Goal: Communication & Community: Participate in discussion

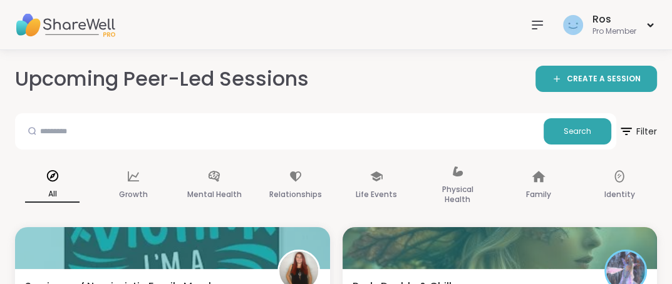
click at [538, 22] on icon at bounding box center [537, 25] width 15 height 15
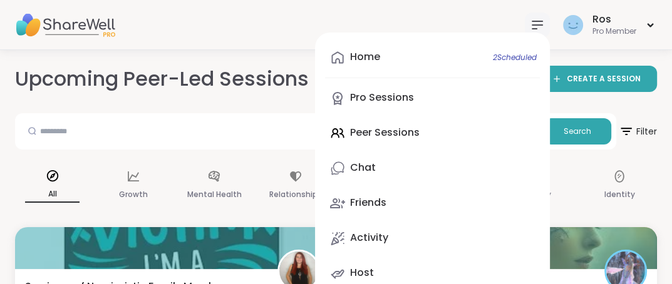
click at [383, 134] on div "Home 2 Scheduled Pro Sessions Peer Sessions Chat Friends Activity Host" at bounding box center [432, 166] width 235 height 266
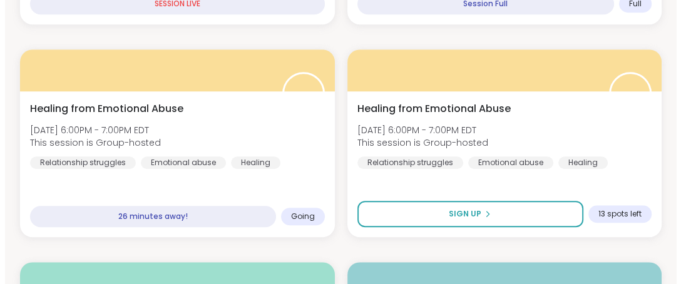
scroll to position [619, 0]
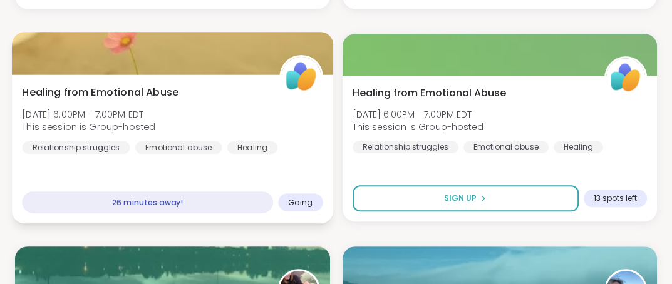
click at [98, 52] on div at bounding box center [172, 53] width 321 height 43
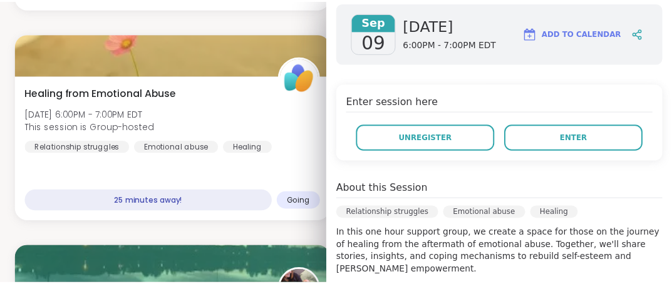
scroll to position [175, 0]
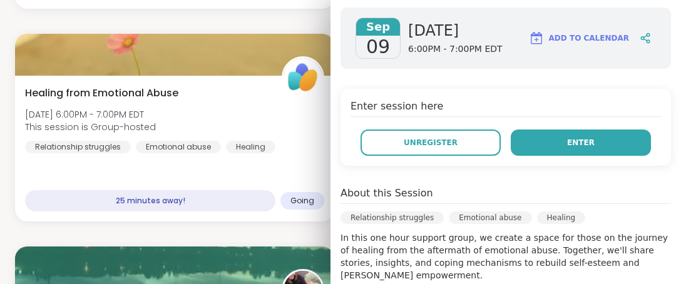
click at [550, 141] on button "Enter" at bounding box center [581, 143] width 140 height 26
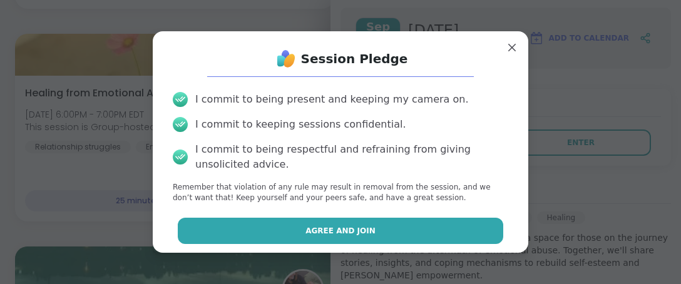
click at [371, 233] on button "Agree and Join" at bounding box center [341, 231] width 326 height 26
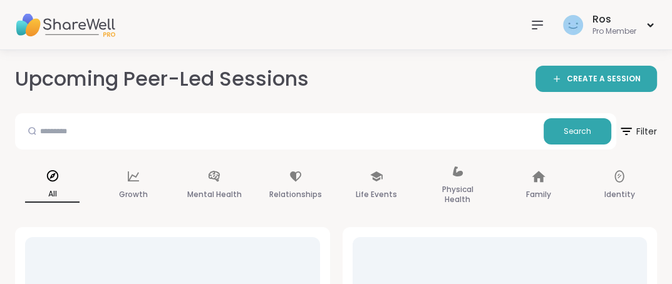
click at [536, 26] on icon at bounding box center [537, 25] width 15 height 15
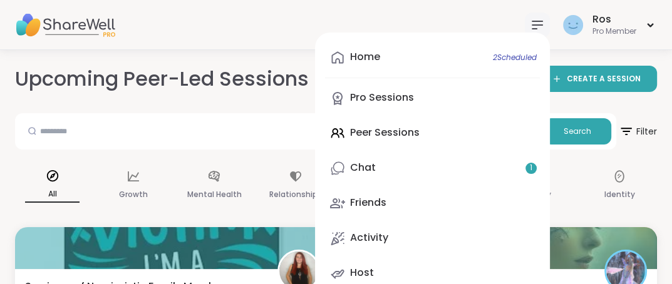
click at [369, 132] on div "Home 2 Scheduled Pro Sessions Peer Sessions Chat 1 Friends Activity Host" at bounding box center [432, 166] width 235 height 266
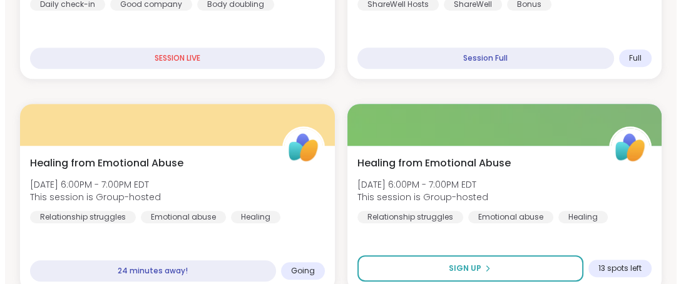
scroll to position [612, 0]
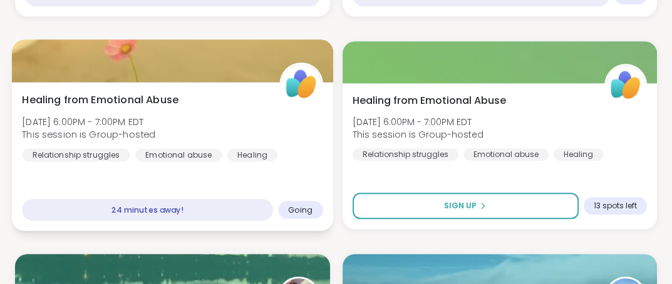
click at [215, 65] on div at bounding box center [172, 60] width 321 height 43
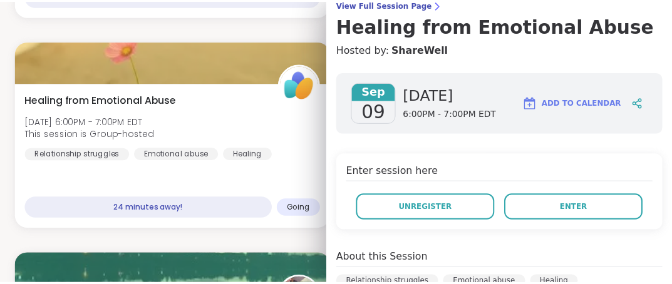
scroll to position [131, 0]
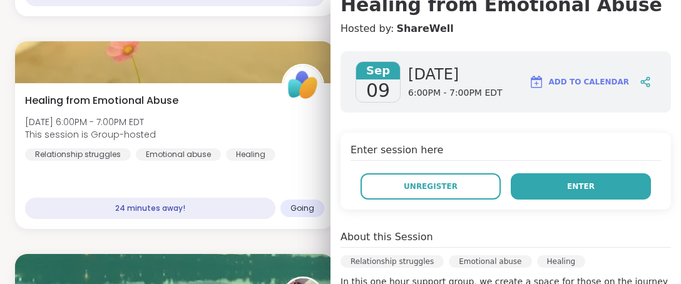
click at [531, 193] on button "Enter" at bounding box center [581, 186] width 140 height 26
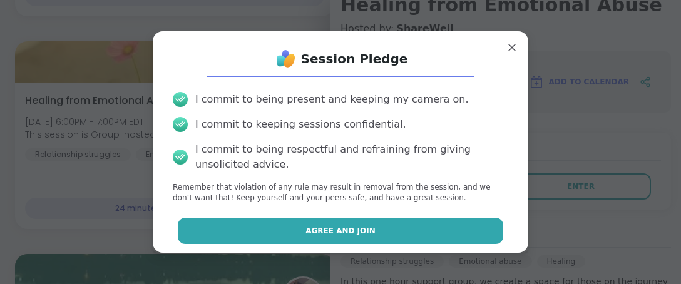
click at [299, 229] on button "Agree and Join" at bounding box center [341, 231] width 326 height 26
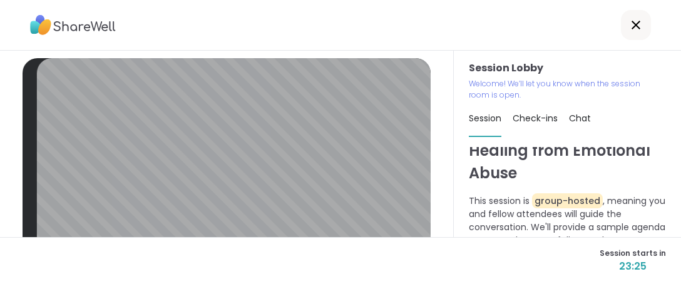
scroll to position [2, 0]
click at [418, 202] on div "Session Lobby | Default - Microphone Array (Realtek High Definition Audio(SST))…" at bounding box center [227, 144] width 454 height 187
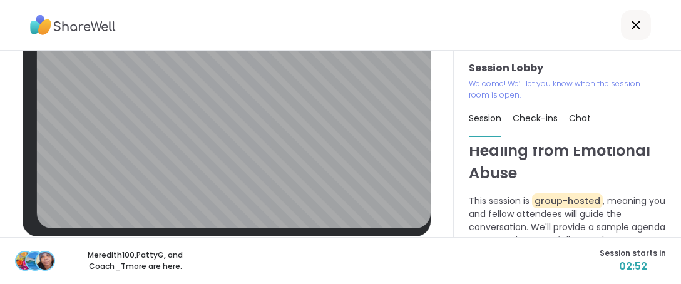
scroll to position [52, 0]
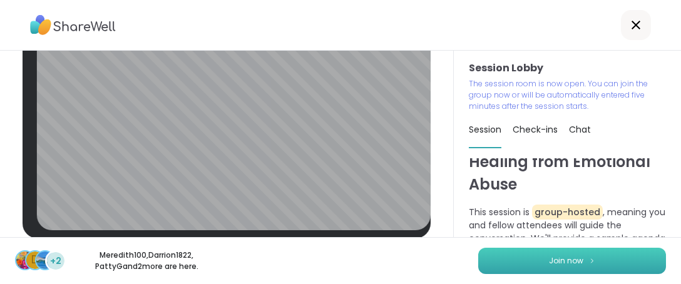
click at [565, 263] on span "Join now" at bounding box center [566, 260] width 34 height 11
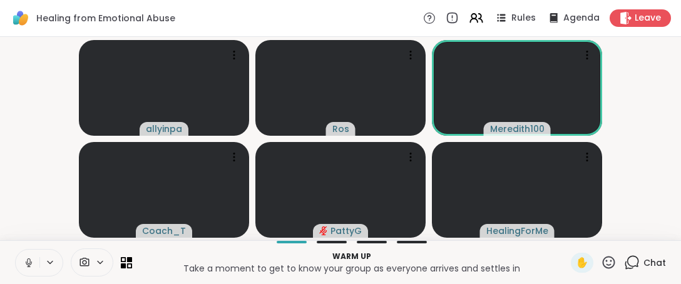
click at [601, 264] on icon at bounding box center [609, 263] width 16 height 16
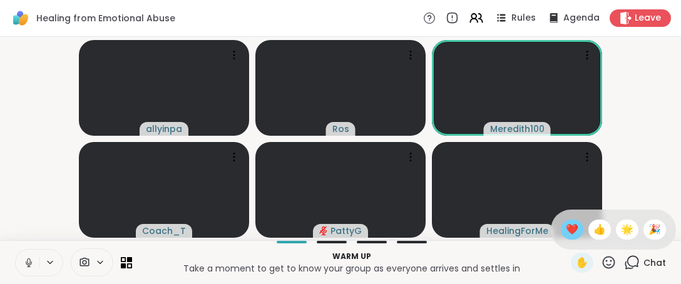
click at [566, 232] on span "❤️" at bounding box center [572, 229] width 13 height 15
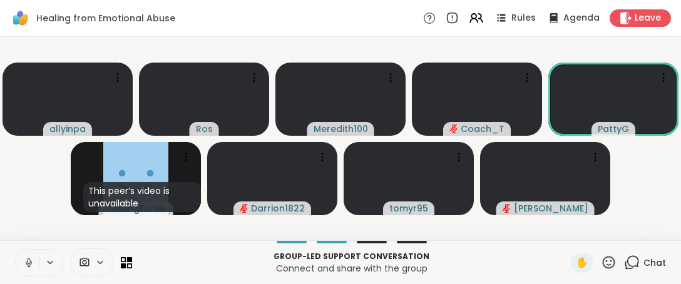
click at [601, 255] on icon at bounding box center [609, 263] width 16 height 16
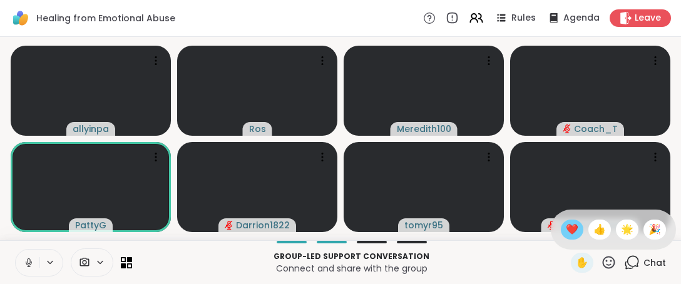
click at [566, 227] on span "❤️" at bounding box center [572, 229] width 13 height 15
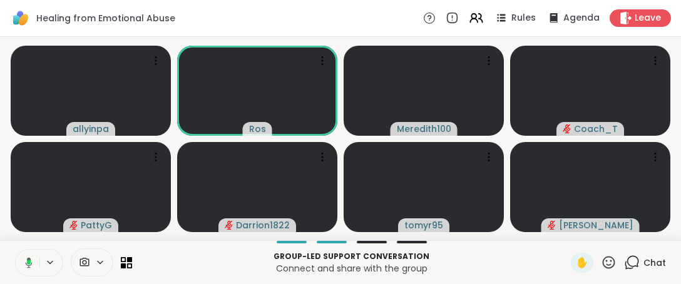
click at [28, 267] on icon at bounding box center [26, 262] width 11 height 11
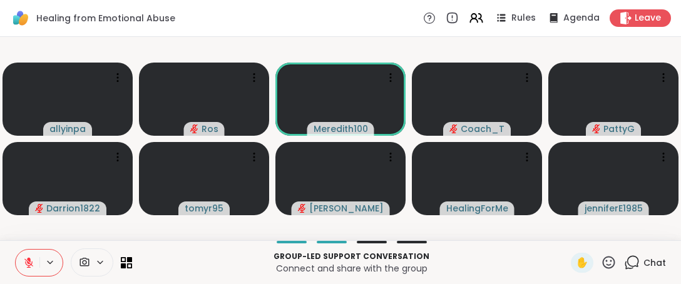
click at [603, 267] on icon at bounding box center [609, 262] width 13 height 13
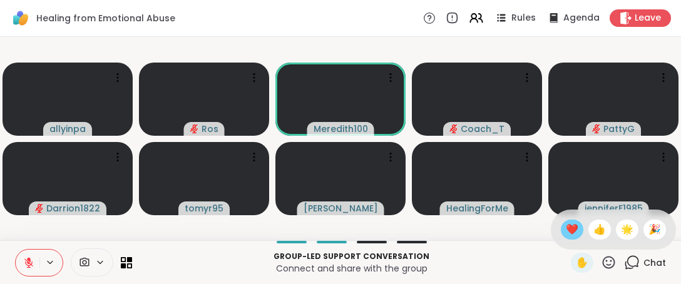
click at [566, 231] on span "❤️" at bounding box center [572, 229] width 13 height 15
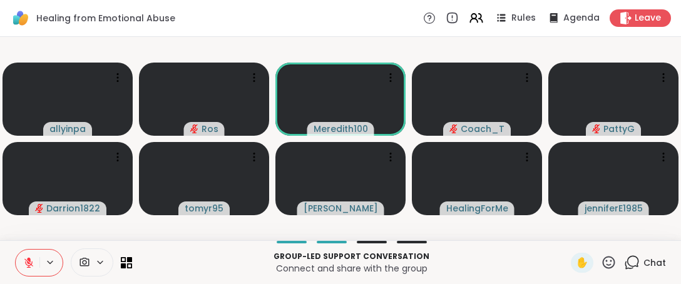
drag, startPoint x: 603, startPoint y: 265, endPoint x: 599, endPoint y: 251, distance: 14.5
click at [603, 264] on icon at bounding box center [609, 263] width 16 height 16
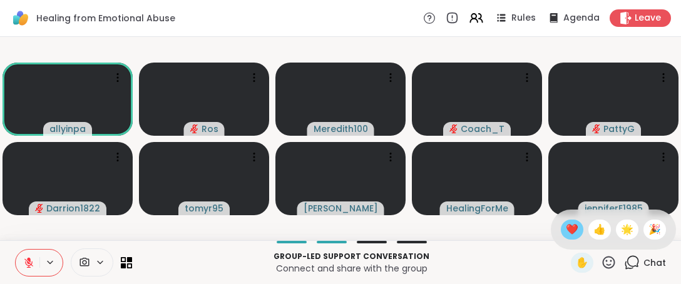
click at [566, 230] on span "❤️" at bounding box center [572, 229] width 13 height 15
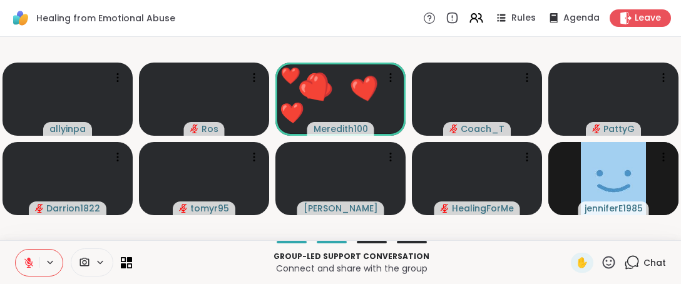
click at [603, 262] on icon at bounding box center [609, 262] width 13 height 13
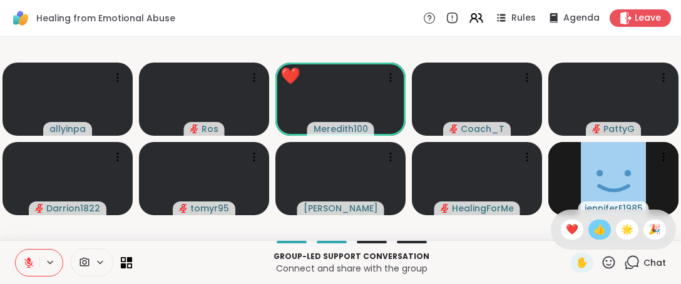
click at [593, 235] on span "👍" at bounding box center [599, 229] width 13 height 15
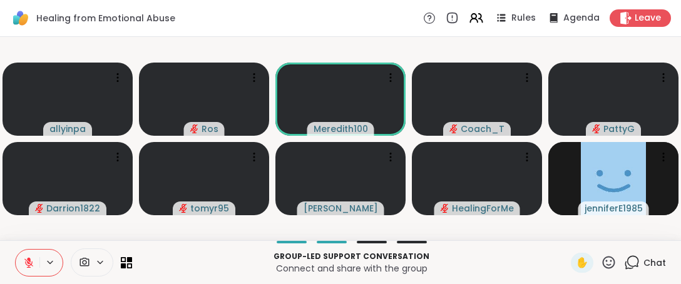
drag, startPoint x: 599, startPoint y: 259, endPoint x: 596, endPoint y: 251, distance: 8.1
click at [601, 257] on icon at bounding box center [609, 263] width 16 height 16
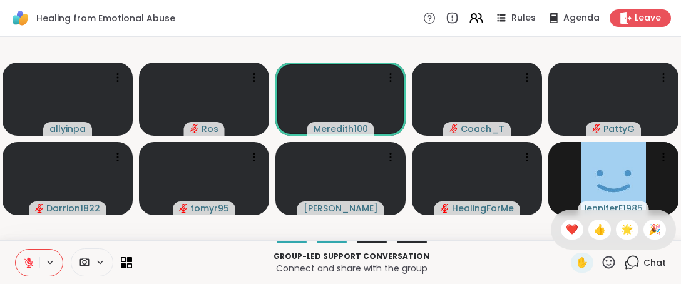
click at [566, 228] on span "❤️" at bounding box center [572, 229] width 13 height 15
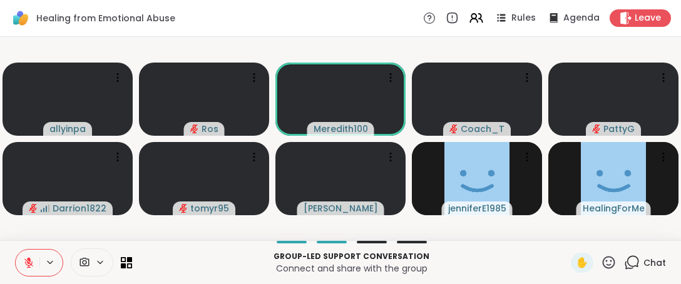
click at [601, 262] on icon at bounding box center [609, 263] width 16 height 16
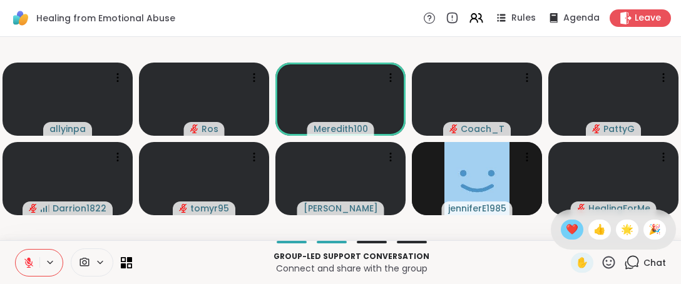
click at [566, 232] on span "❤️" at bounding box center [572, 229] width 13 height 15
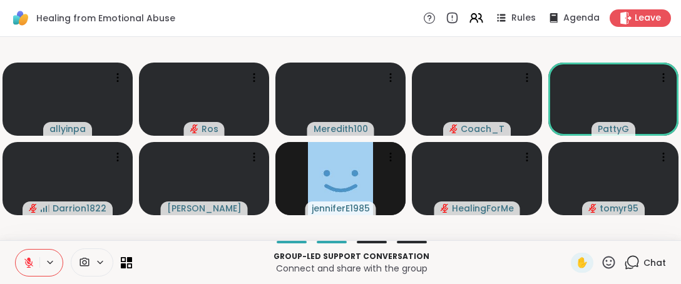
click at [601, 267] on icon at bounding box center [609, 263] width 16 height 16
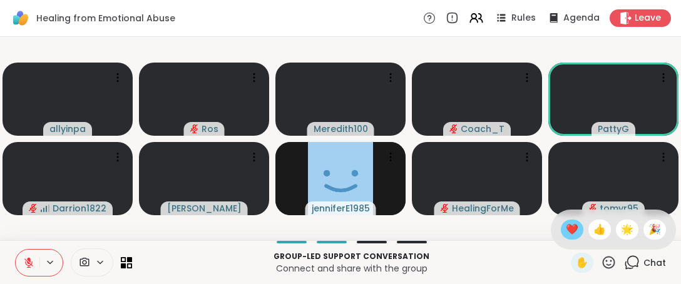
click at [566, 230] on span "❤️" at bounding box center [572, 229] width 13 height 15
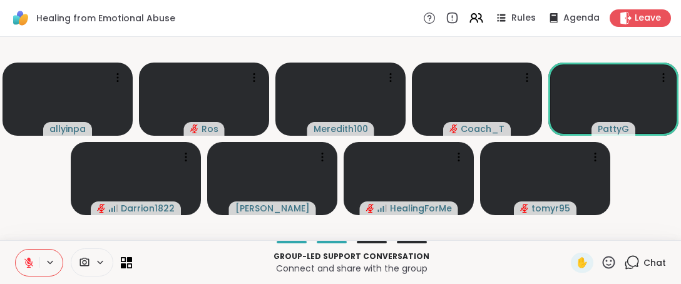
click at [601, 267] on icon at bounding box center [609, 263] width 16 height 16
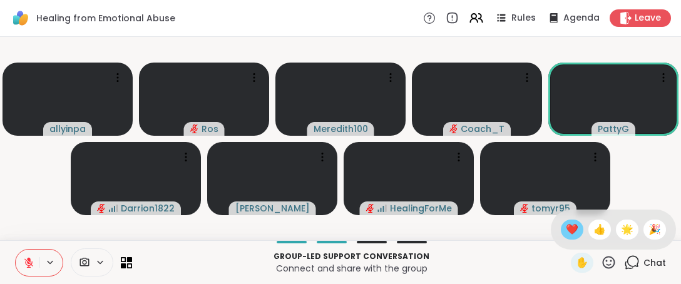
click at [566, 227] on span "❤️" at bounding box center [572, 229] width 13 height 15
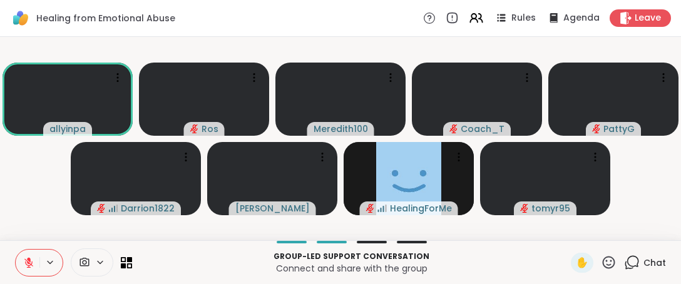
click at [603, 262] on icon at bounding box center [609, 262] width 13 height 13
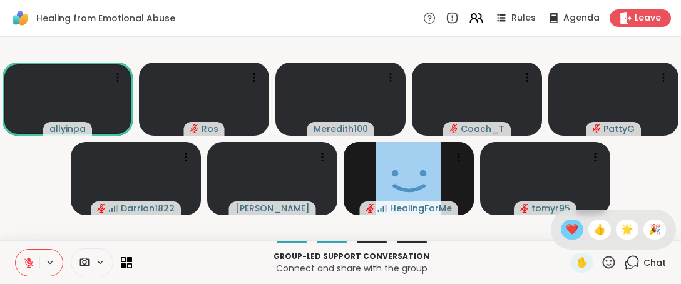
click at [566, 231] on span "❤️" at bounding box center [572, 229] width 13 height 15
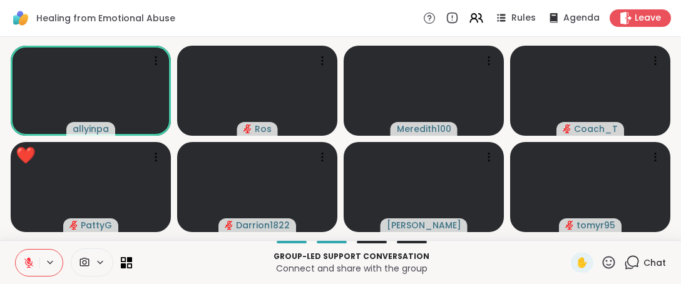
click at [601, 266] on icon at bounding box center [609, 263] width 16 height 16
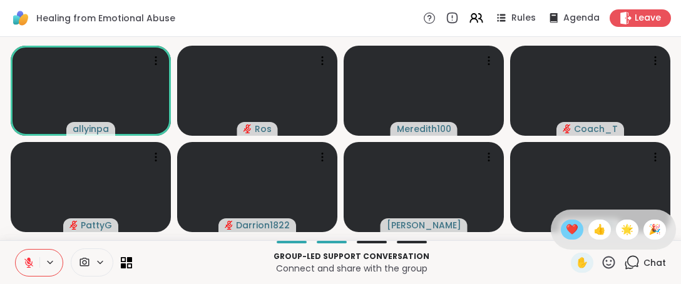
click at [566, 230] on span "❤️" at bounding box center [572, 229] width 13 height 15
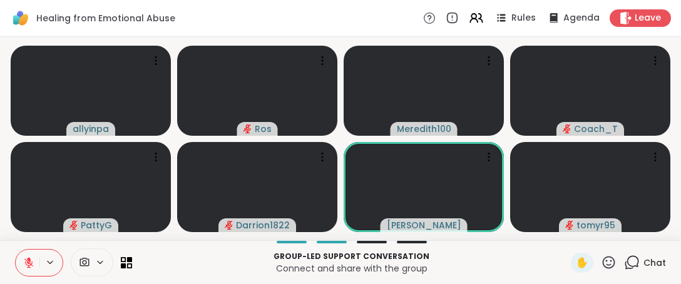
click at [601, 265] on icon at bounding box center [609, 263] width 16 height 16
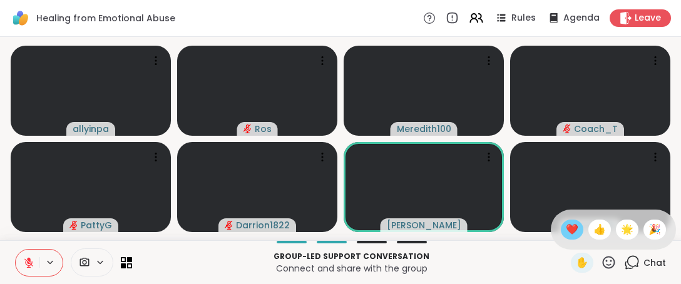
click at [566, 232] on span "❤️" at bounding box center [572, 229] width 13 height 15
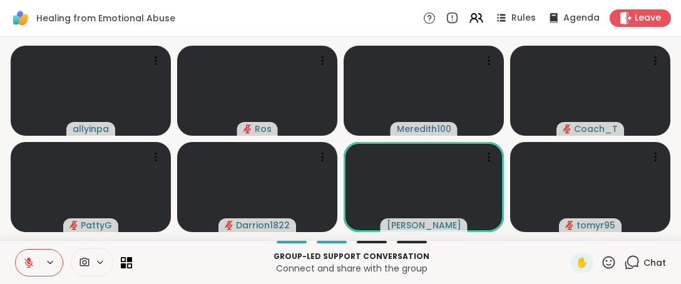
click at [603, 257] on icon at bounding box center [609, 262] width 13 height 13
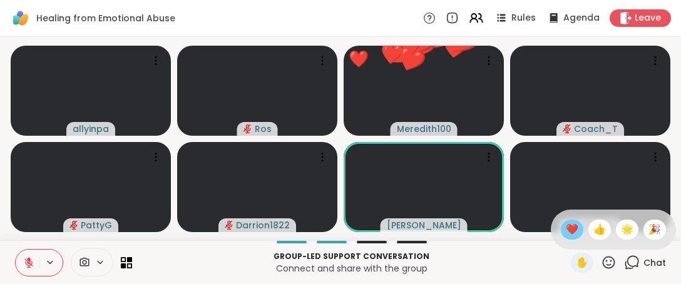
click at [566, 227] on span "❤️" at bounding box center [572, 229] width 13 height 15
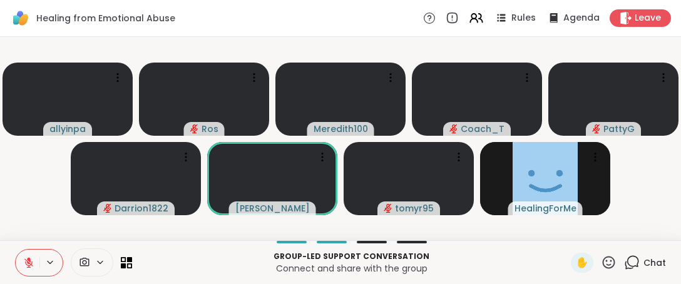
drag, startPoint x: 598, startPoint y: 265, endPoint x: 600, endPoint y: 259, distance: 6.5
click at [601, 263] on icon at bounding box center [609, 263] width 16 height 16
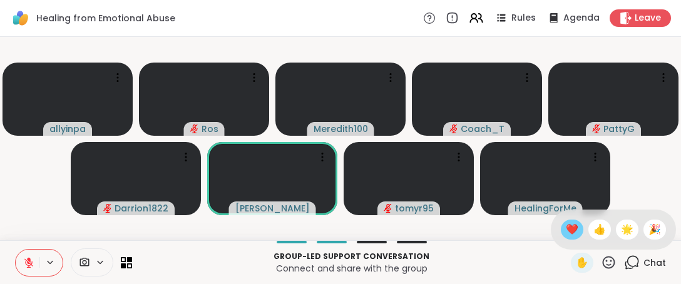
click at [566, 228] on span "❤️" at bounding box center [572, 229] width 13 height 15
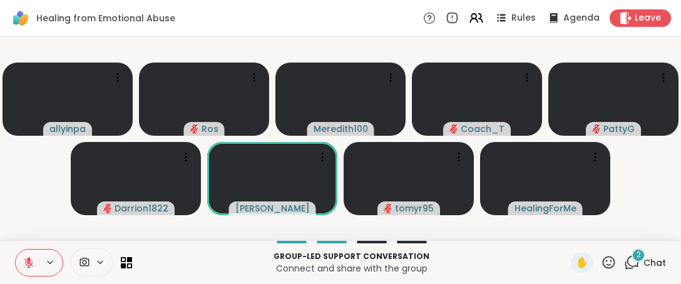
click at [603, 266] on icon at bounding box center [609, 263] width 16 height 16
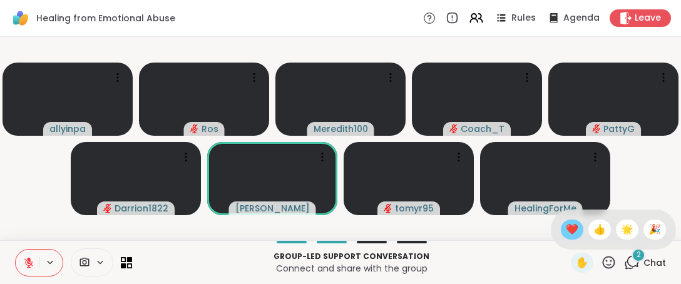
click at [566, 230] on span "❤️" at bounding box center [572, 229] width 13 height 15
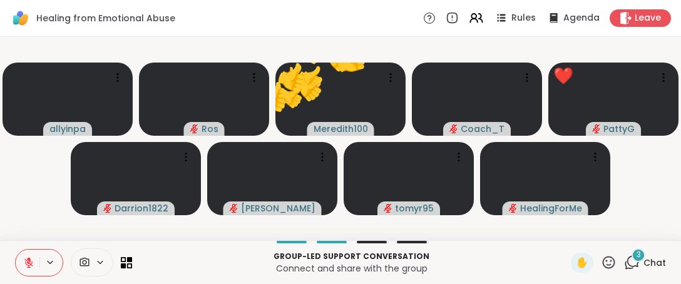
click at [603, 257] on icon at bounding box center [609, 262] width 13 height 13
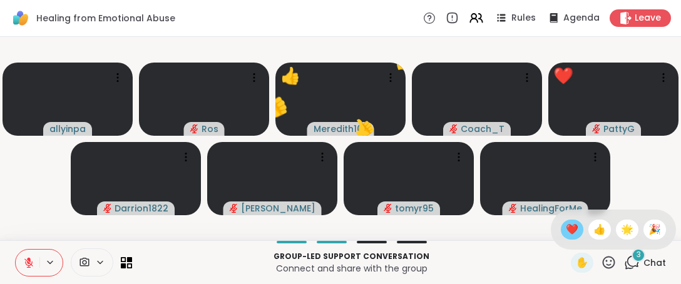
click at [566, 224] on span "❤️" at bounding box center [572, 229] width 13 height 15
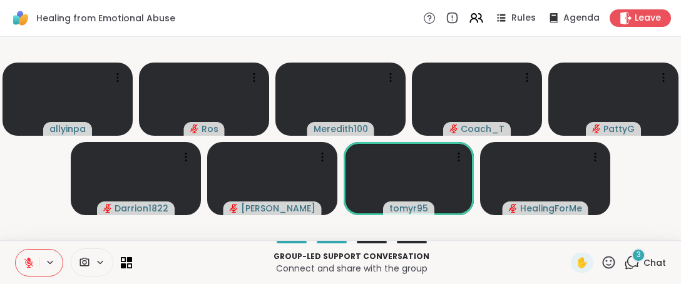
click at [603, 261] on icon at bounding box center [609, 262] width 13 height 13
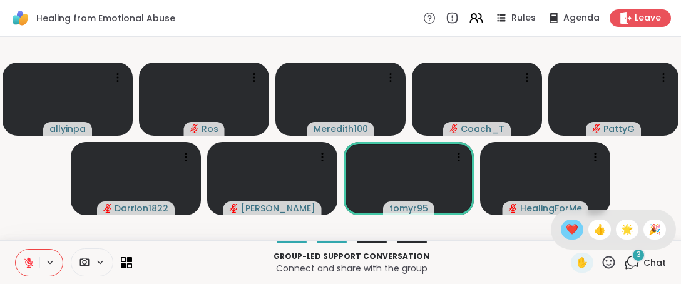
click at [566, 227] on span "❤️" at bounding box center [572, 229] width 13 height 15
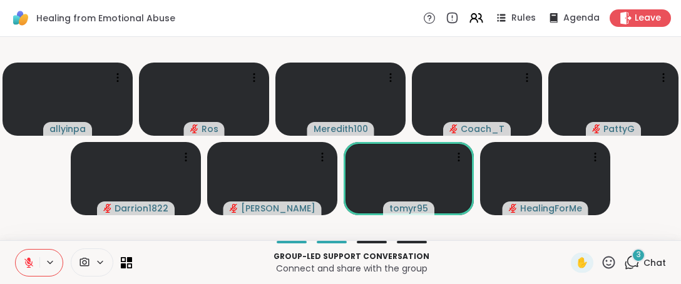
click at [601, 264] on icon at bounding box center [609, 263] width 16 height 16
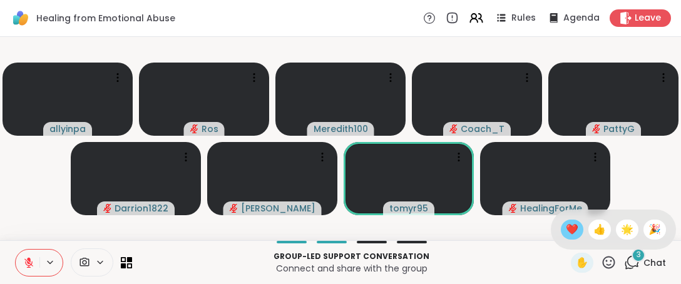
click at [566, 232] on span "❤️" at bounding box center [572, 229] width 13 height 15
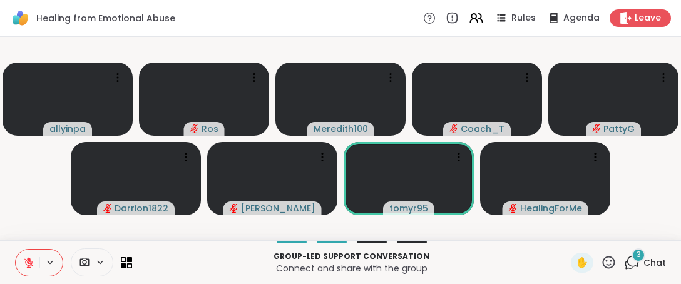
click at [28, 260] on icon at bounding box center [29, 259] width 4 height 5
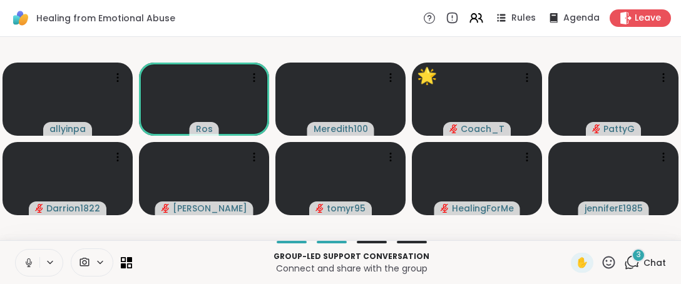
click at [29, 265] on icon at bounding box center [29, 263] width 6 height 4
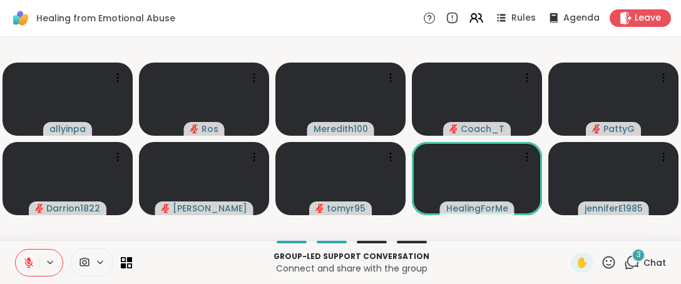
click at [601, 260] on icon at bounding box center [609, 263] width 16 height 16
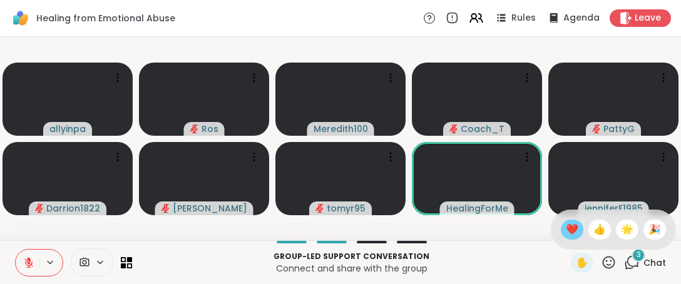
click at [566, 227] on span "❤️" at bounding box center [572, 229] width 13 height 15
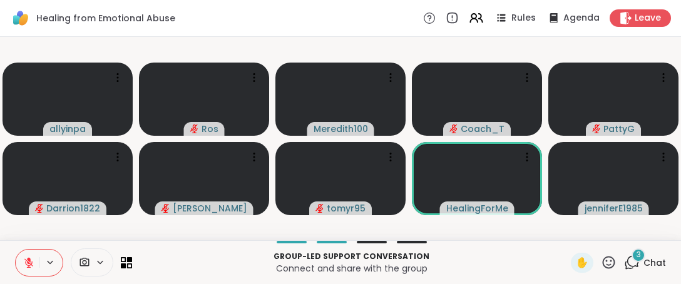
click at [601, 260] on icon at bounding box center [609, 263] width 16 height 16
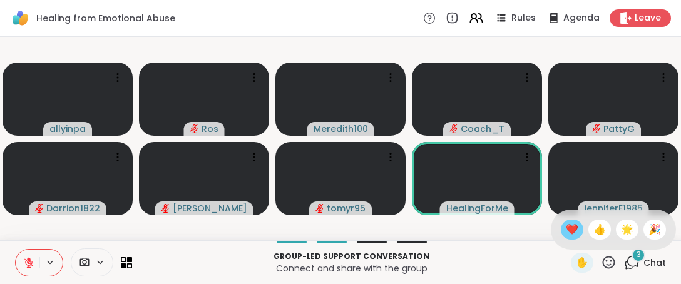
click at [566, 235] on span "❤️" at bounding box center [572, 229] width 13 height 15
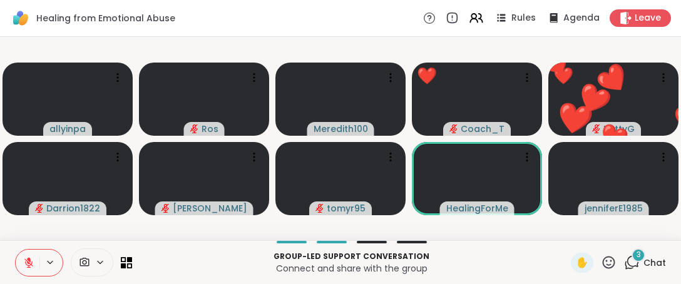
click at [606, 267] on icon at bounding box center [609, 263] width 16 height 16
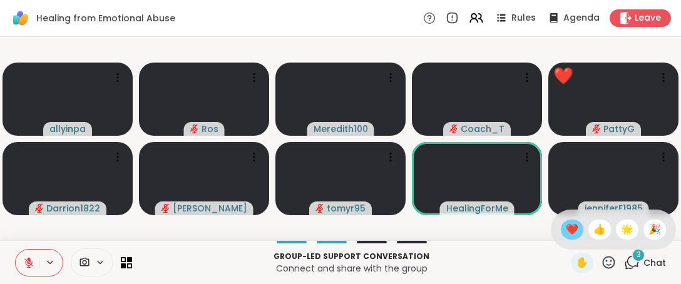
click at [566, 227] on span "❤️" at bounding box center [572, 229] width 13 height 15
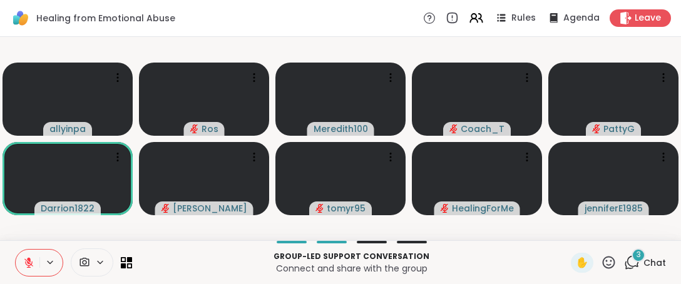
click at [601, 261] on icon at bounding box center [609, 263] width 16 height 16
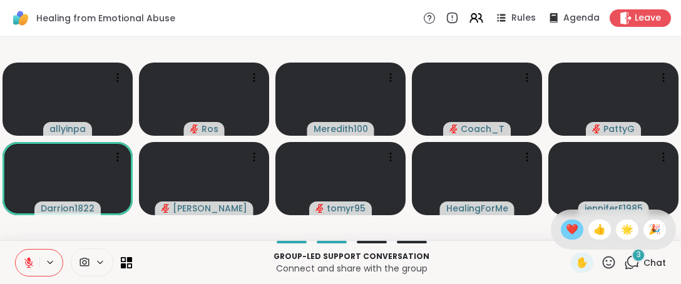
click at [566, 230] on span "❤️" at bounding box center [572, 229] width 13 height 15
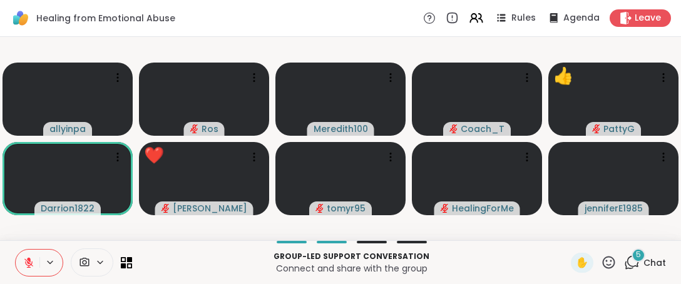
click at [601, 264] on icon at bounding box center [609, 263] width 16 height 16
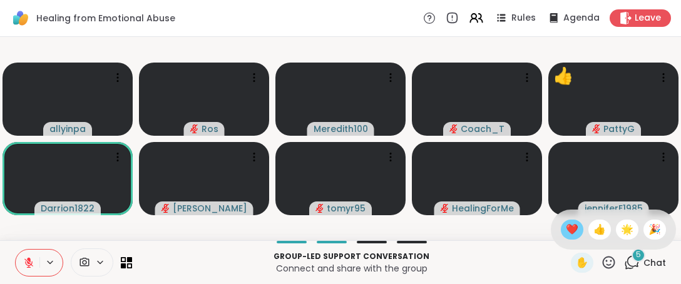
click at [566, 228] on span "❤️" at bounding box center [572, 229] width 13 height 15
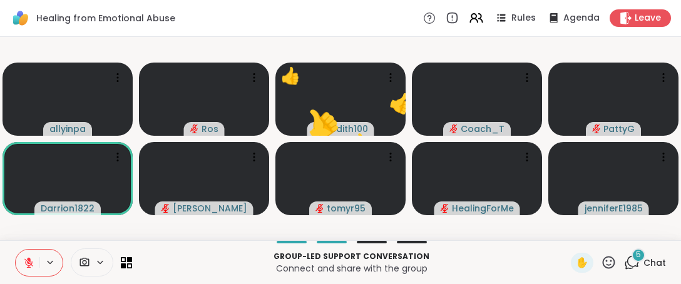
click at [601, 269] on icon at bounding box center [609, 263] width 16 height 16
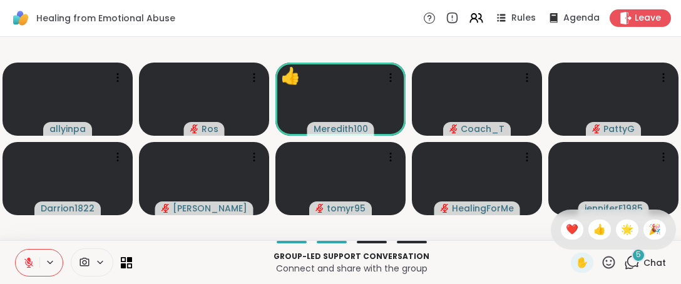
click at [593, 230] on span "👍" at bounding box center [599, 229] width 13 height 15
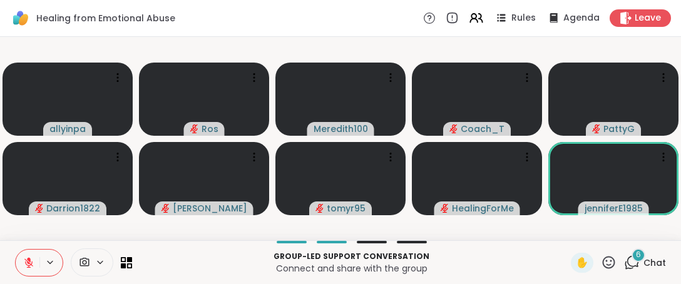
click at [601, 259] on icon at bounding box center [609, 263] width 16 height 16
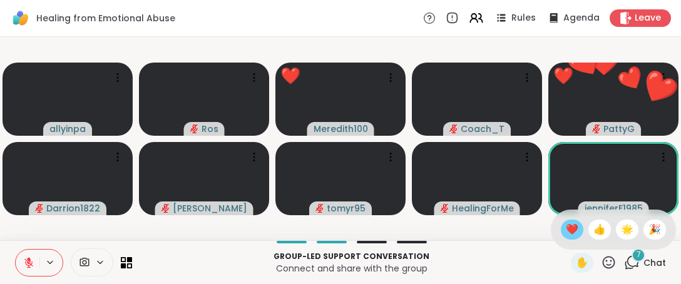
click at [566, 229] on span "❤️" at bounding box center [572, 229] width 13 height 15
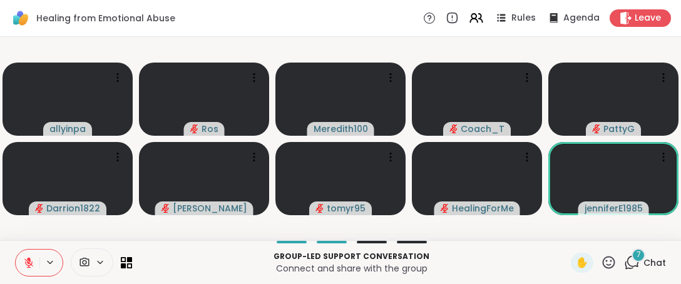
click at [601, 252] on div "Group-led support conversation Connect and share with the group ✋ 7 Chat" at bounding box center [340, 262] width 681 height 44
click at [603, 265] on icon at bounding box center [609, 262] width 13 height 13
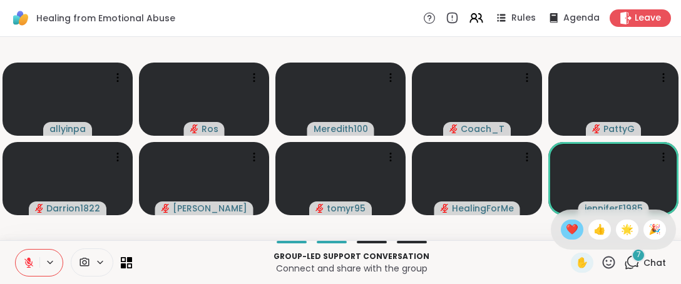
click at [566, 229] on span "❤️" at bounding box center [572, 229] width 13 height 15
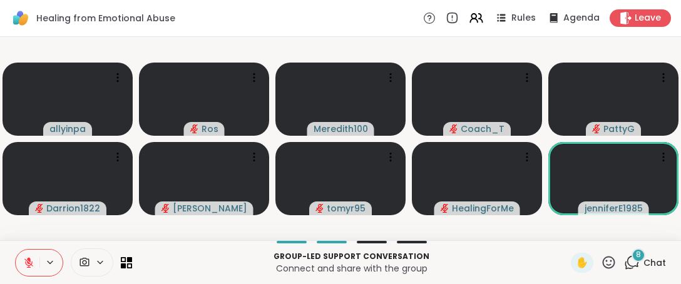
click at [605, 264] on icon at bounding box center [609, 262] width 13 height 13
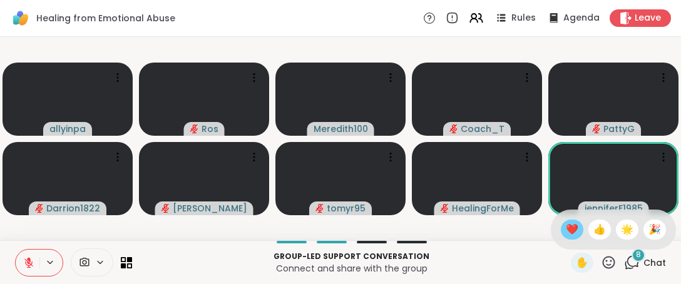
click at [566, 230] on span "❤️" at bounding box center [572, 229] width 13 height 15
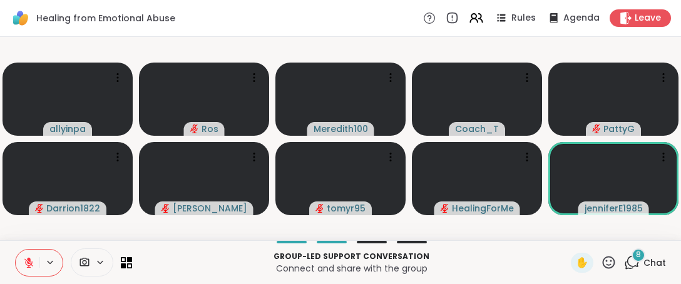
click at [601, 262] on icon at bounding box center [609, 263] width 16 height 16
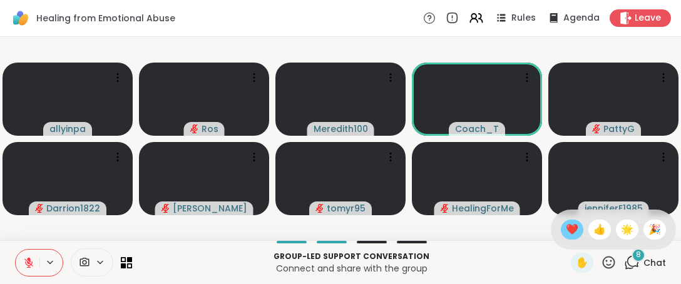
click at [566, 229] on span "❤️" at bounding box center [572, 229] width 13 height 15
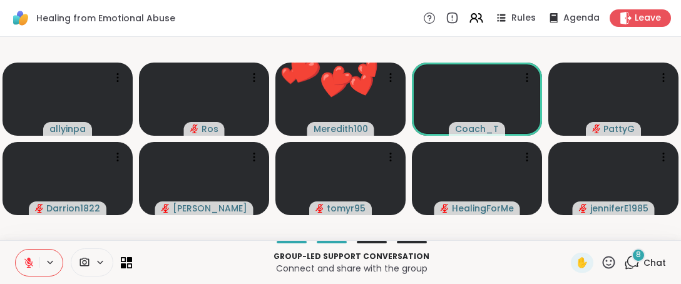
click at [603, 265] on icon at bounding box center [609, 263] width 16 height 16
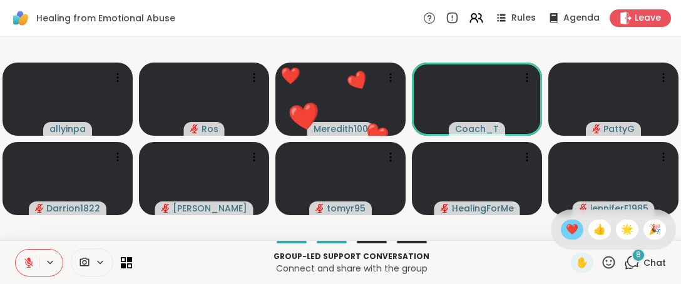
click at [566, 227] on span "❤️" at bounding box center [572, 229] width 13 height 15
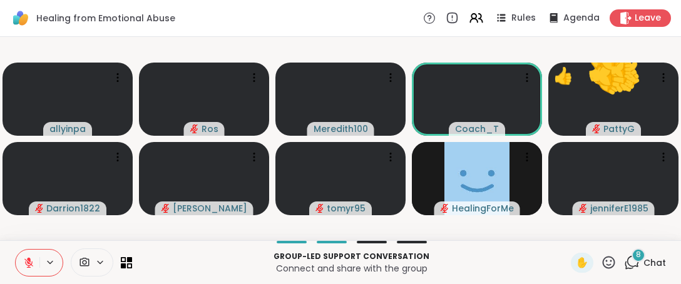
click at [603, 264] on icon at bounding box center [609, 262] width 13 height 13
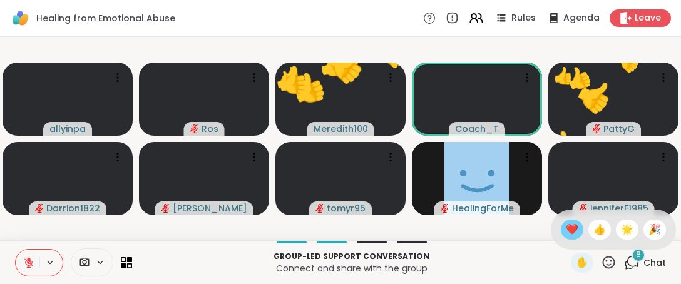
click at [566, 232] on span "❤️" at bounding box center [572, 229] width 13 height 15
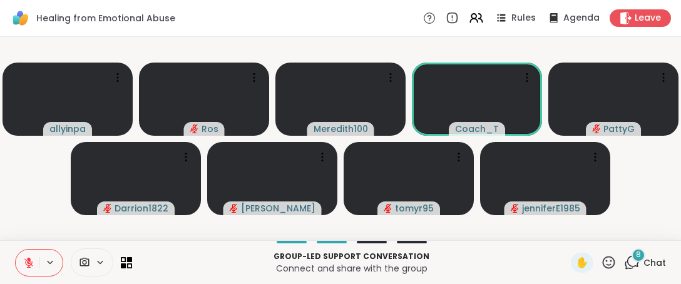
click at [603, 265] on icon at bounding box center [609, 262] width 13 height 13
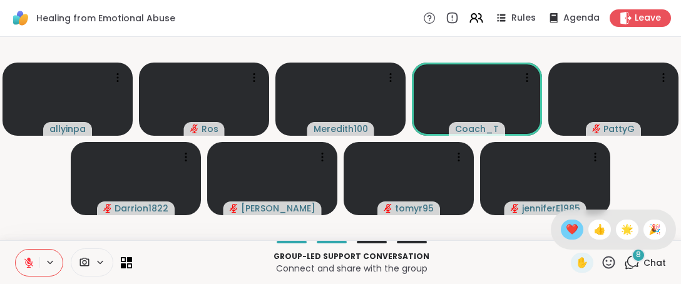
click at [566, 230] on span "❤️" at bounding box center [572, 229] width 13 height 15
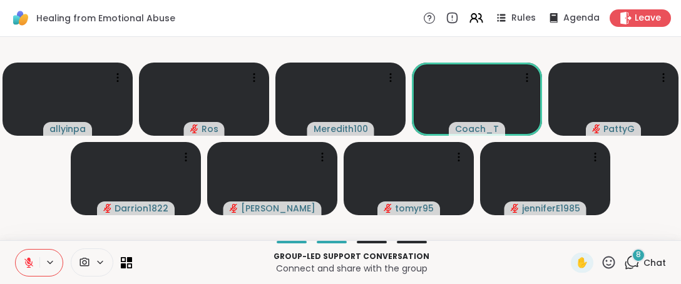
click at [603, 264] on icon at bounding box center [609, 263] width 16 height 16
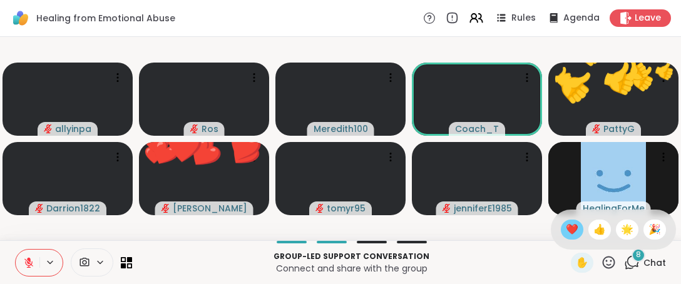
click at [566, 232] on span "❤️" at bounding box center [572, 229] width 13 height 15
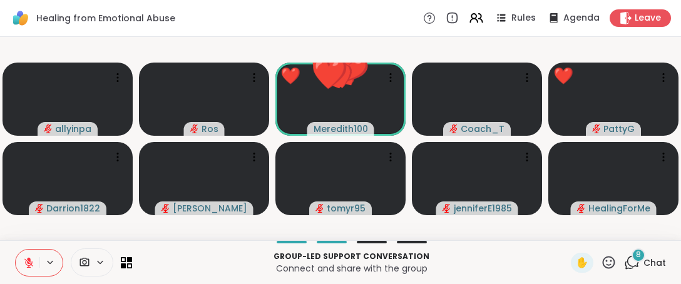
click at [603, 267] on icon at bounding box center [609, 262] width 13 height 13
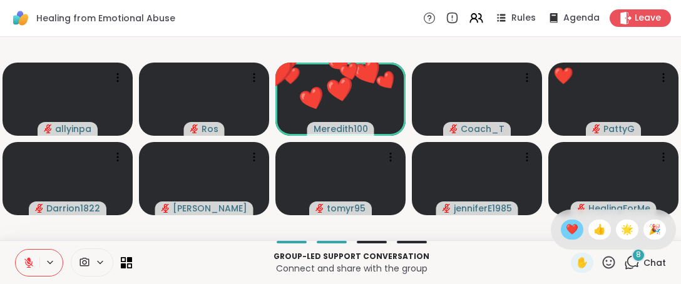
click at [566, 229] on span "❤️" at bounding box center [572, 229] width 13 height 15
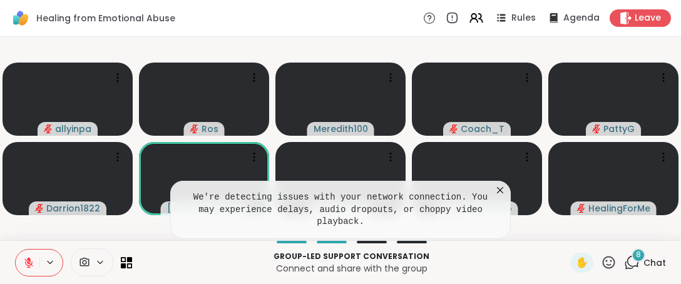
click at [505, 210] on div "We're detecting issues with your network connection. You may experience delays,…" at bounding box center [340, 210] width 341 height 58
click at [496, 197] on icon at bounding box center [500, 190] width 13 height 13
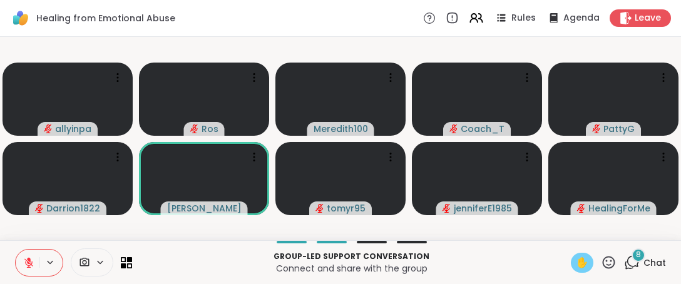
click at [576, 261] on span "✋" at bounding box center [582, 262] width 13 height 15
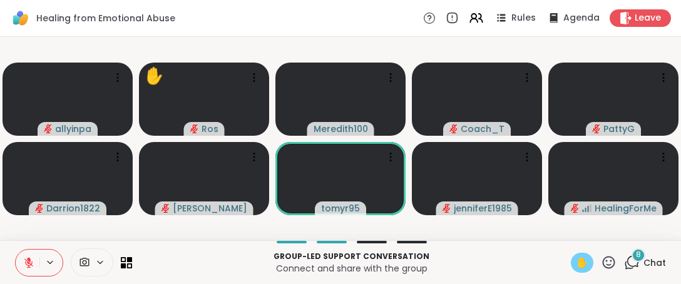
click at [607, 265] on icon at bounding box center [609, 263] width 16 height 16
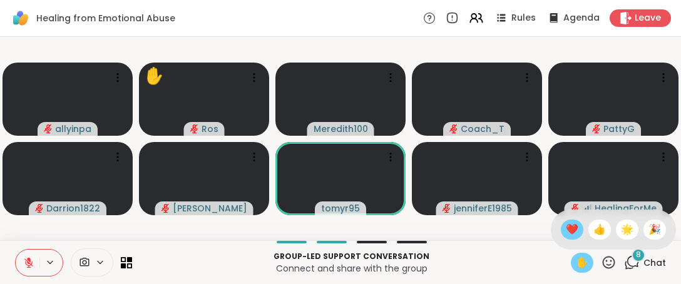
click at [566, 228] on span "❤️" at bounding box center [572, 229] width 13 height 15
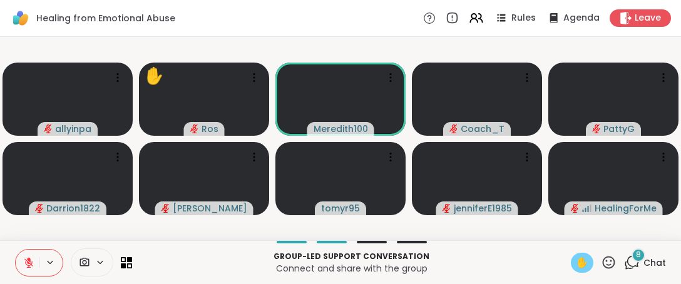
click at [30, 257] on button at bounding box center [28, 263] width 24 height 26
click at [576, 267] on span "✋" at bounding box center [582, 262] width 13 height 15
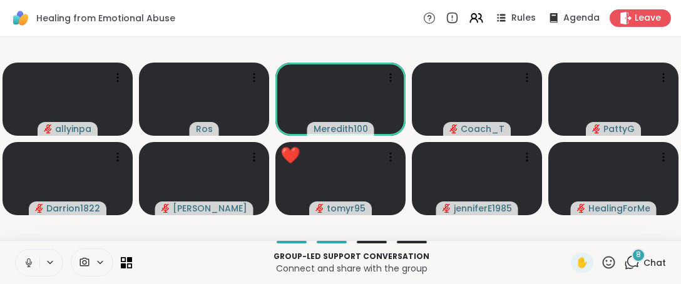
click at [31, 264] on icon at bounding box center [29, 263] width 6 height 4
click at [601, 267] on icon at bounding box center [609, 263] width 16 height 16
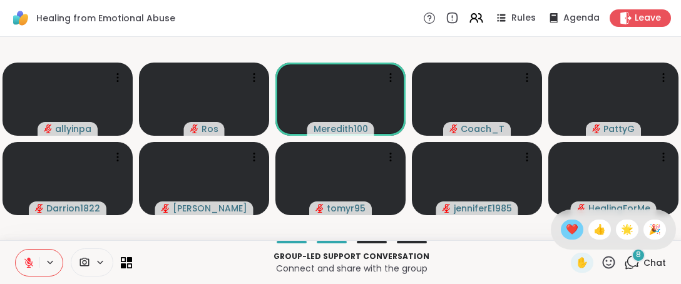
click at [566, 232] on span "❤️" at bounding box center [572, 229] width 13 height 15
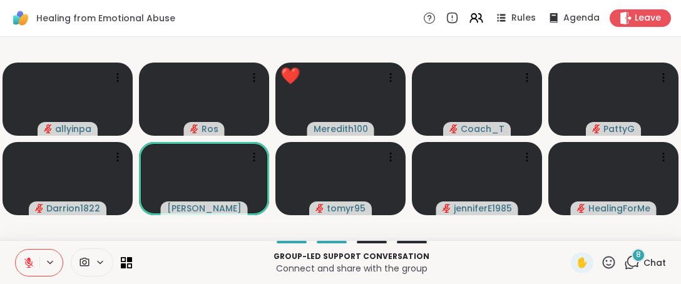
click at [601, 262] on icon at bounding box center [609, 263] width 16 height 16
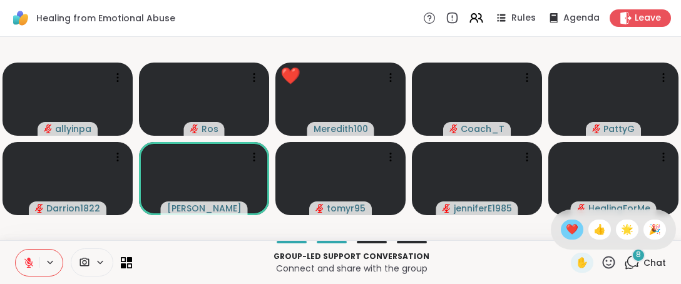
click at [566, 233] on span "❤️" at bounding box center [572, 229] width 13 height 15
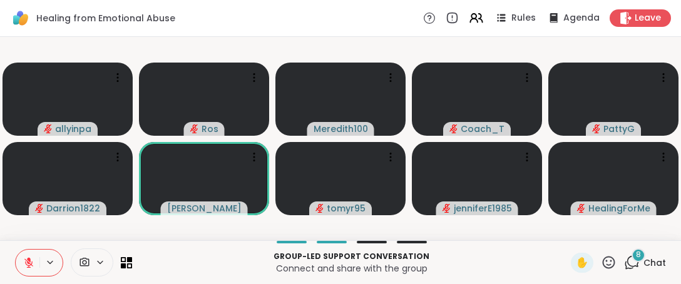
click at [602, 267] on icon at bounding box center [609, 263] width 16 height 16
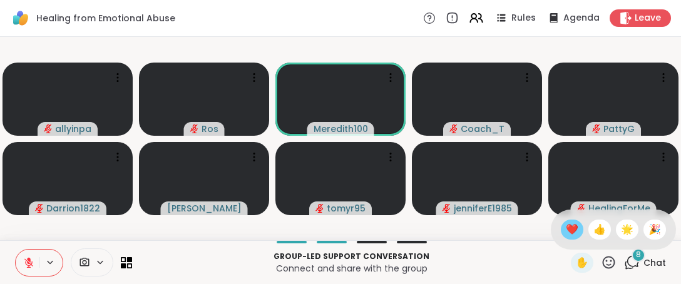
click at [566, 225] on span "❤️" at bounding box center [572, 229] width 13 height 15
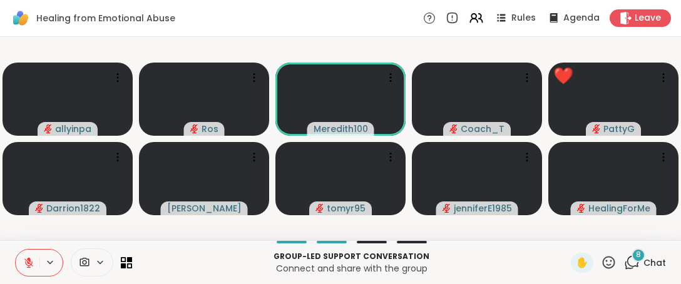
click at [603, 265] on icon at bounding box center [609, 263] width 16 height 16
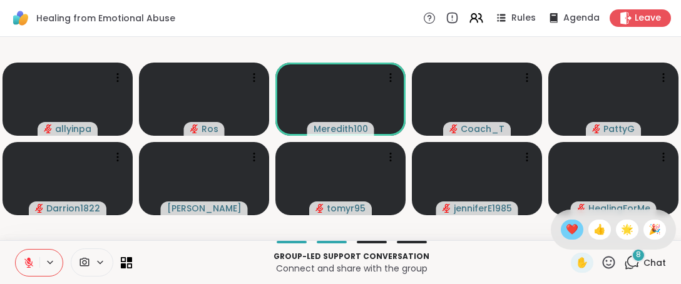
click at [566, 237] on span "❤️" at bounding box center [572, 229] width 13 height 15
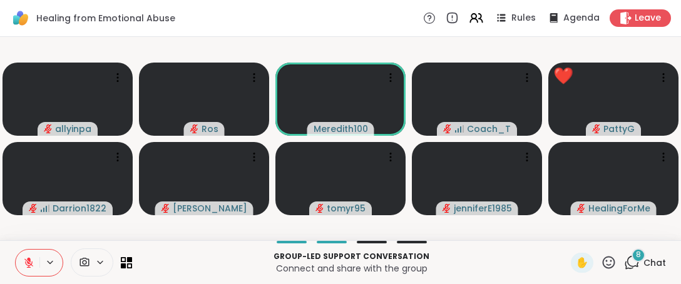
click at [603, 261] on icon at bounding box center [609, 262] width 13 height 13
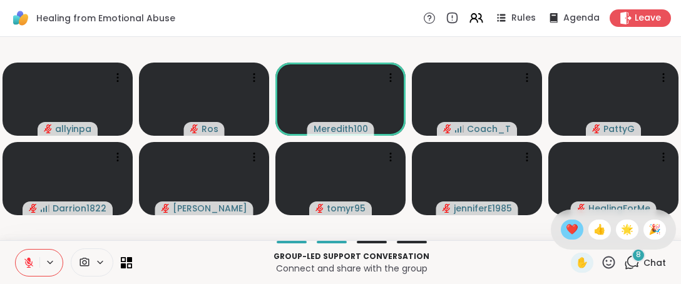
click at [566, 227] on span "❤️" at bounding box center [572, 229] width 13 height 15
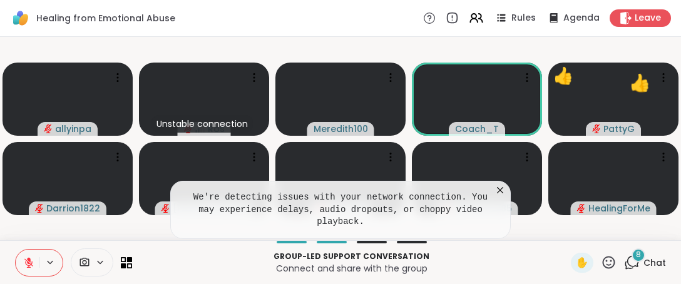
click at [505, 197] on icon at bounding box center [500, 190] width 13 height 13
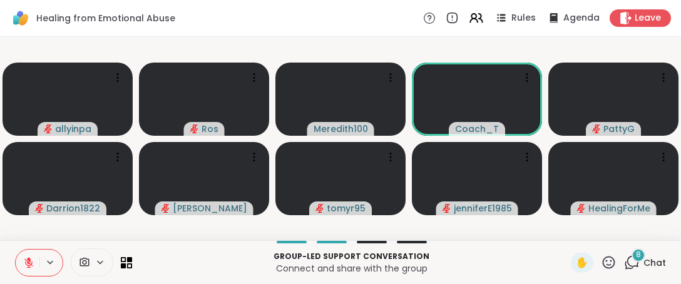
click at [601, 262] on icon at bounding box center [609, 263] width 16 height 16
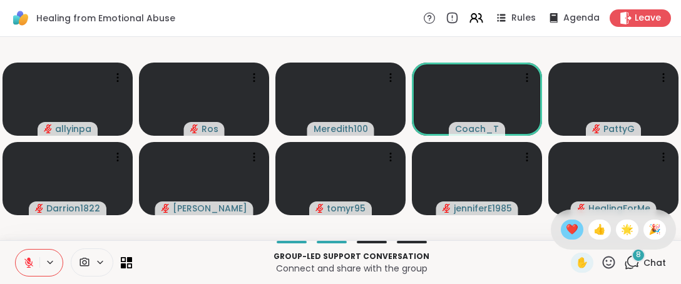
click at [566, 231] on span "❤️" at bounding box center [572, 229] width 13 height 15
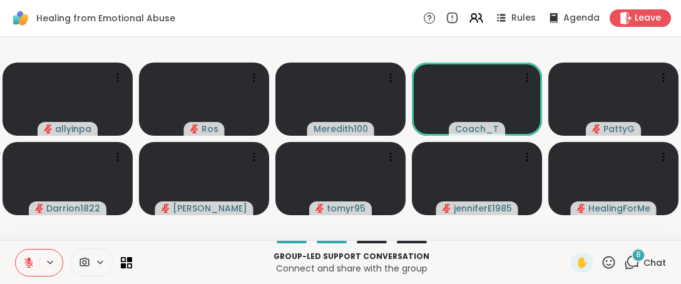
click at [601, 264] on icon at bounding box center [609, 263] width 16 height 16
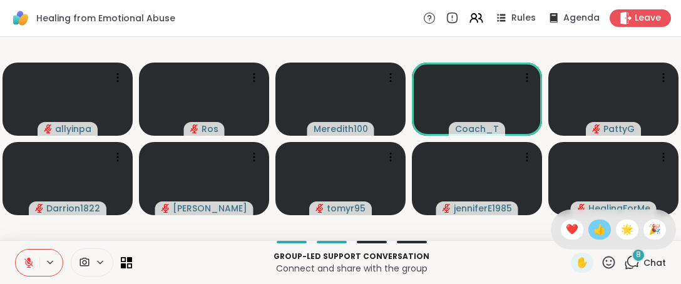
click at [593, 225] on span "👍" at bounding box center [599, 229] width 13 height 15
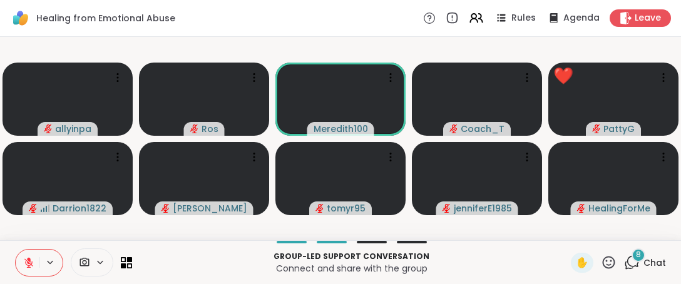
click at [601, 262] on icon at bounding box center [609, 263] width 16 height 16
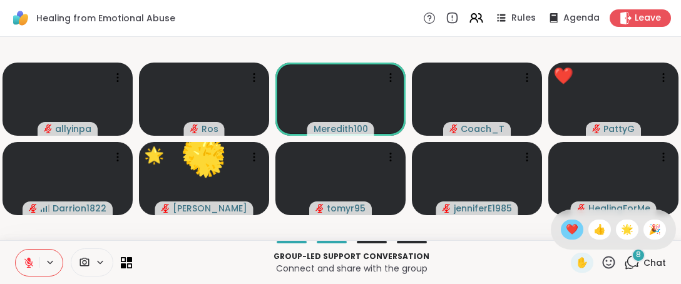
click at [566, 227] on span "❤️" at bounding box center [572, 229] width 13 height 15
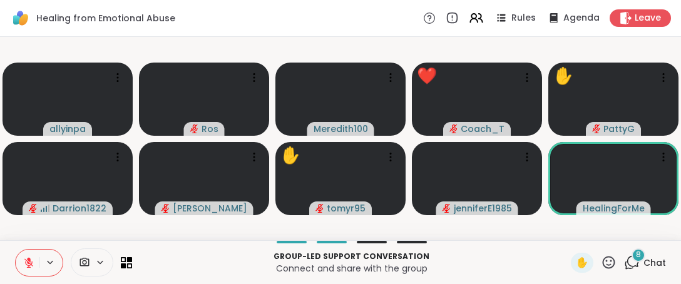
click at [601, 267] on icon at bounding box center [609, 263] width 16 height 16
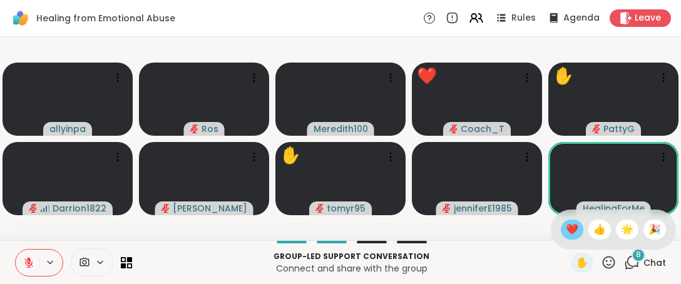
click at [566, 230] on span "❤️" at bounding box center [572, 229] width 13 height 15
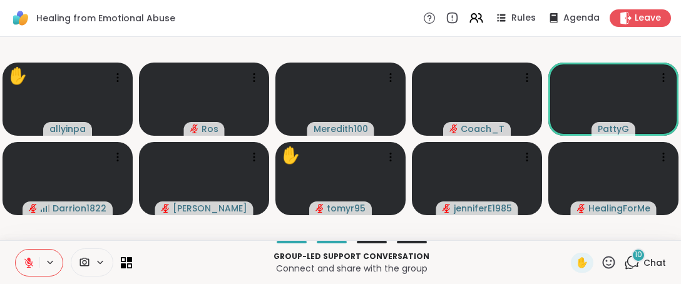
click at [601, 265] on icon at bounding box center [609, 263] width 16 height 16
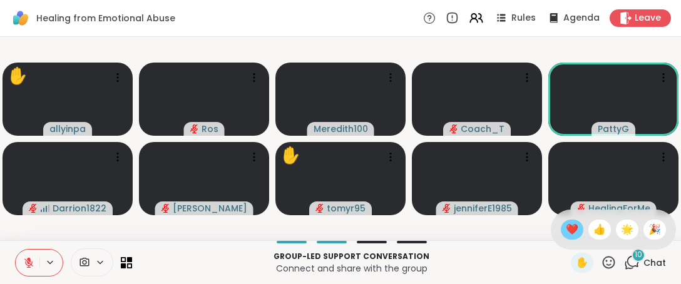
click at [566, 233] on span "❤️" at bounding box center [572, 229] width 13 height 15
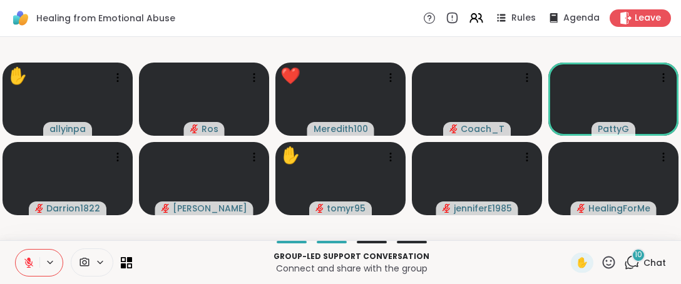
click at [603, 265] on icon at bounding box center [609, 262] width 13 height 13
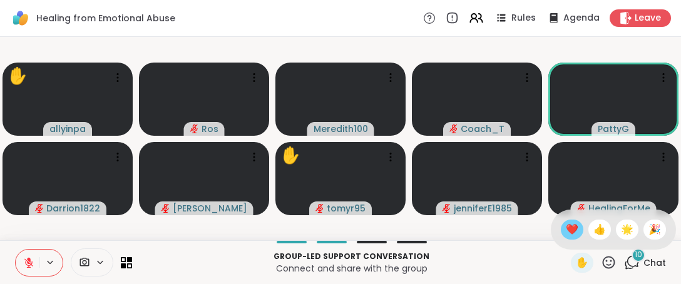
click at [566, 232] on span "❤️" at bounding box center [572, 229] width 13 height 15
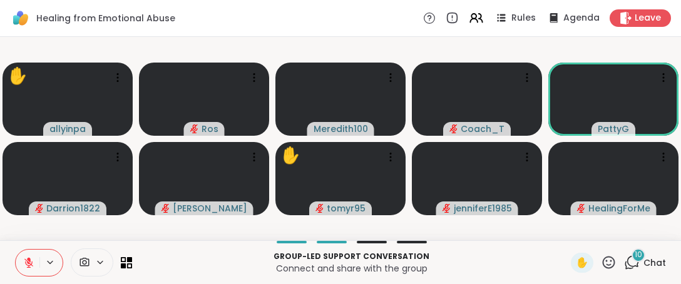
click at [601, 262] on icon at bounding box center [609, 263] width 16 height 16
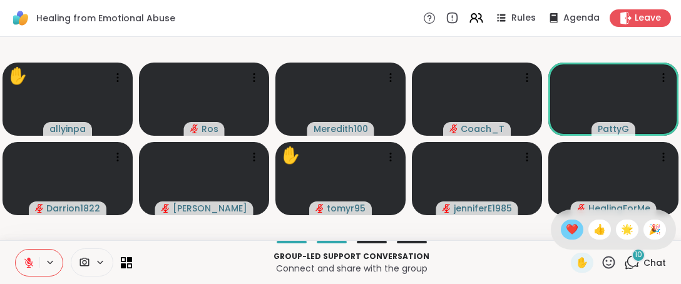
click at [566, 230] on span "❤️" at bounding box center [572, 229] width 13 height 15
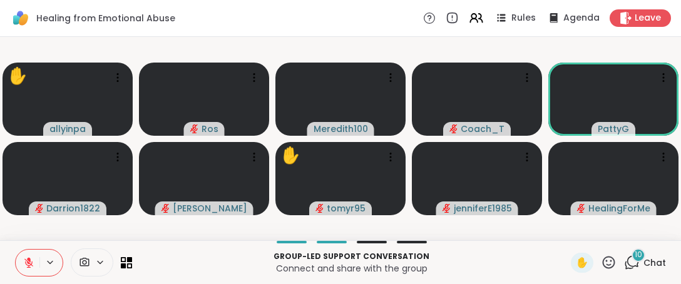
click at [601, 264] on icon at bounding box center [609, 263] width 16 height 16
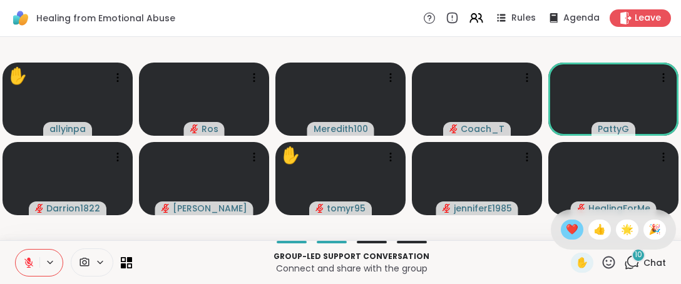
click at [566, 232] on span "❤️" at bounding box center [572, 229] width 13 height 15
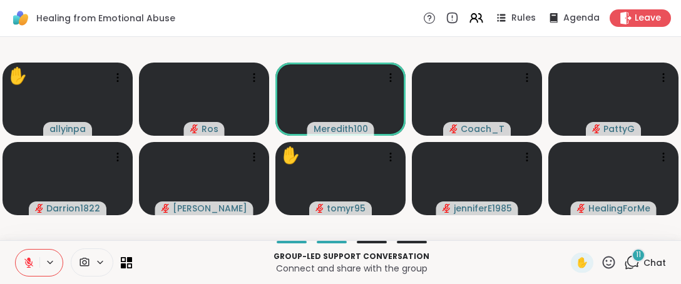
drag, startPoint x: 600, startPoint y: 267, endPoint x: 596, endPoint y: 252, distance: 15.6
click at [601, 265] on icon at bounding box center [609, 263] width 16 height 16
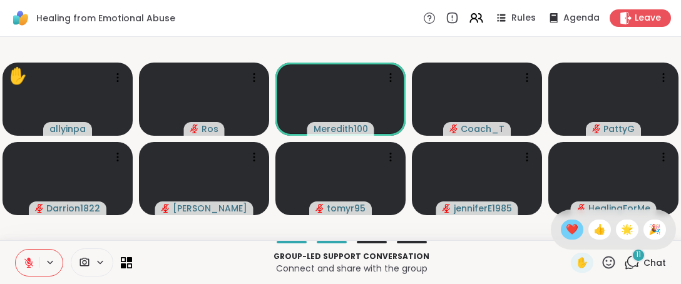
click at [566, 228] on span "❤️" at bounding box center [572, 229] width 13 height 15
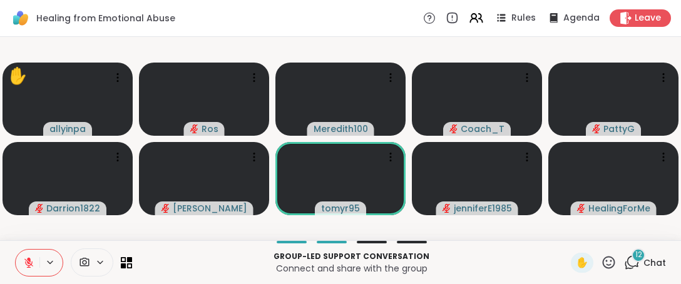
click at [601, 260] on icon at bounding box center [609, 263] width 16 height 16
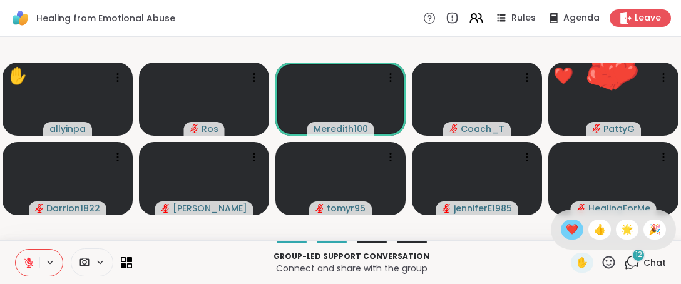
click at [566, 232] on span "❤️" at bounding box center [572, 229] width 13 height 15
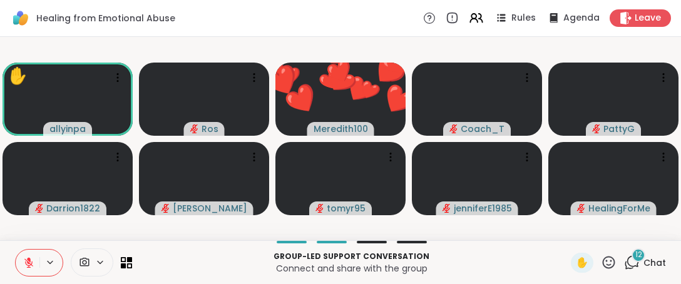
click at [601, 267] on icon at bounding box center [609, 263] width 16 height 16
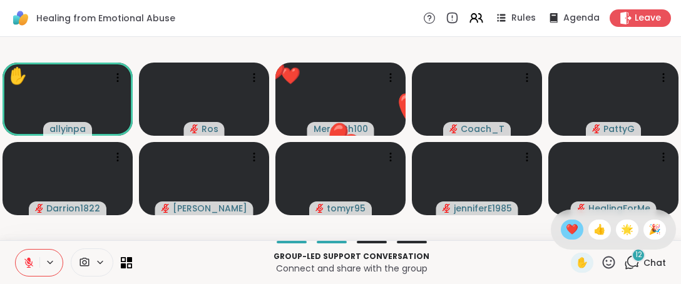
click at [570, 230] on div "❤️" at bounding box center [572, 230] width 23 height 20
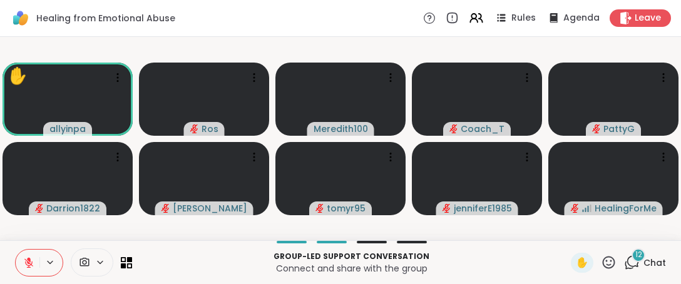
click at [603, 265] on icon at bounding box center [609, 263] width 16 height 16
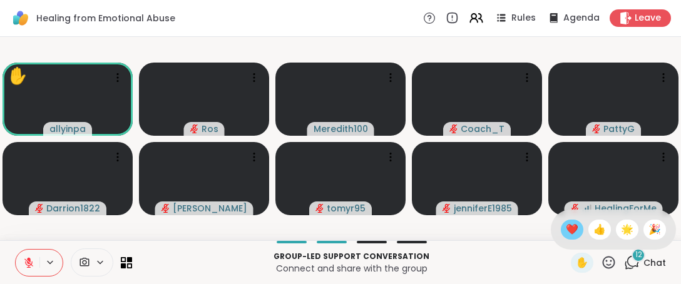
click at [569, 230] on div "❤️" at bounding box center [572, 230] width 23 height 20
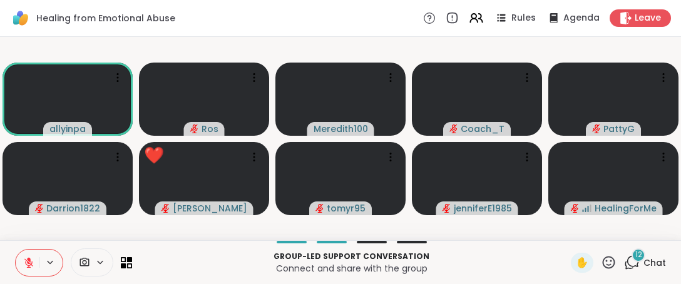
click at [603, 269] on icon at bounding box center [609, 262] width 13 height 13
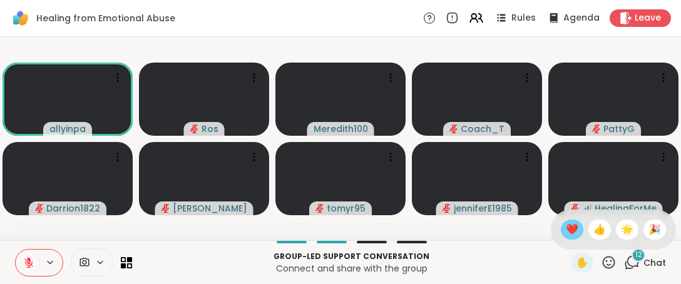
click at [566, 232] on span "❤️" at bounding box center [572, 229] width 13 height 15
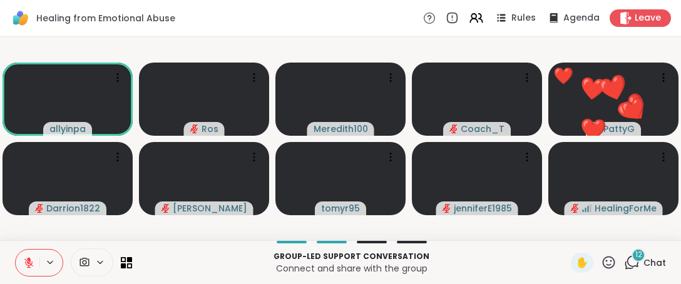
click at [601, 262] on icon at bounding box center [609, 263] width 16 height 16
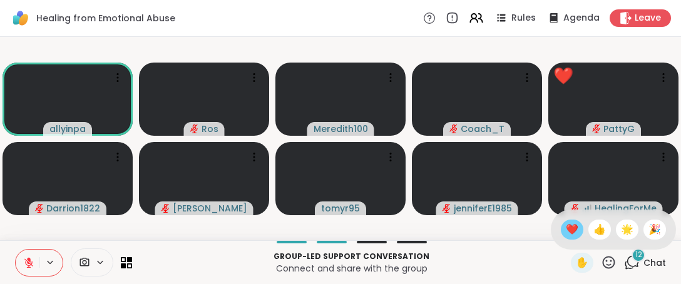
click at [566, 232] on span "❤️" at bounding box center [572, 229] width 13 height 15
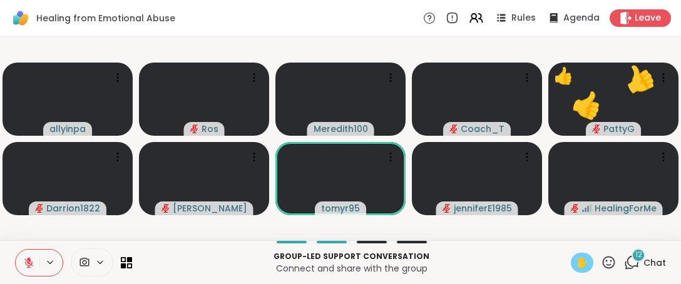
click at [581, 268] on div "✋" at bounding box center [582, 263] width 23 height 20
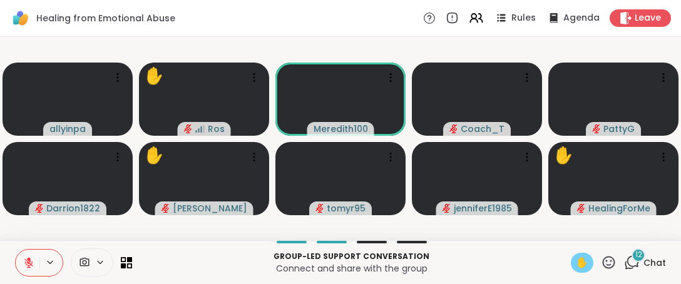
click at [576, 267] on span "✋" at bounding box center [582, 262] width 13 height 15
click at [31, 267] on icon at bounding box center [28, 262] width 11 height 11
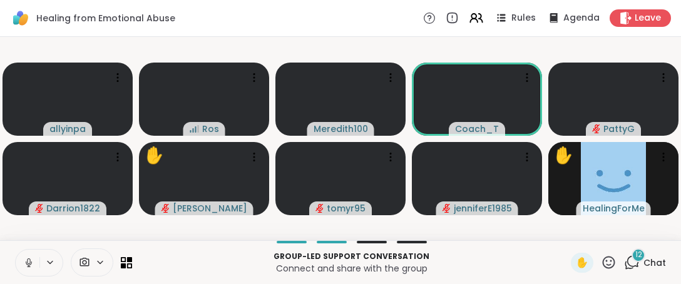
click at [27, 267] on icon at bounding box center [28, 266] width 3 height 1
click at [32, 259] on icon at bounding box center [28, 262] width 11 height 11
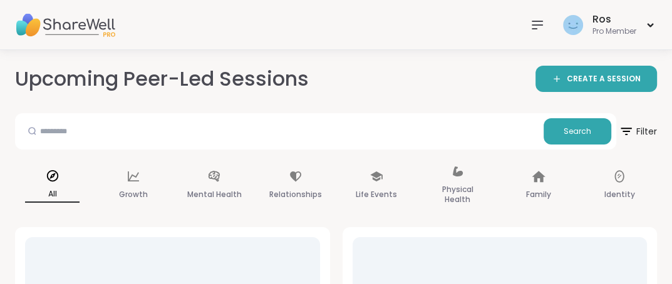
click at [530, 24] on icon at bounding box center [537, 25] width 15 height 15
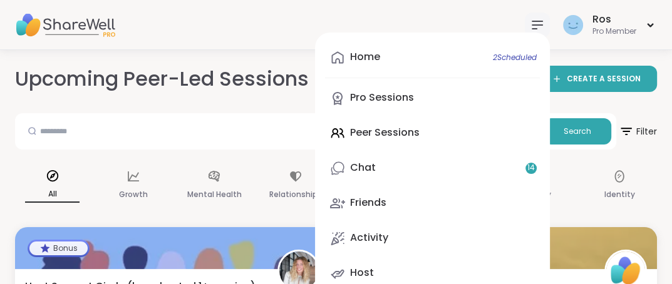
click at [368, 136] on div "Home 2 Scheduled Pro Sessions Peer Sessions Chat 14 Friends Activity Host" at bounding box center [432, 166] width 235 height 266
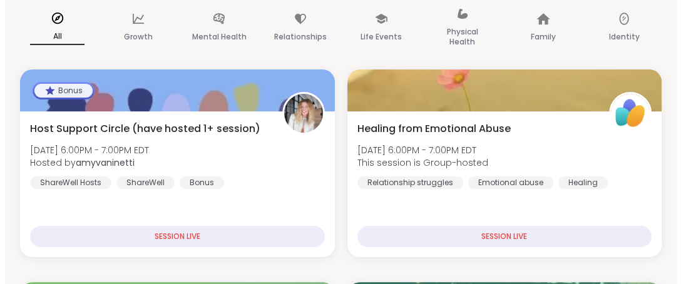
scroll to position [166, 0]
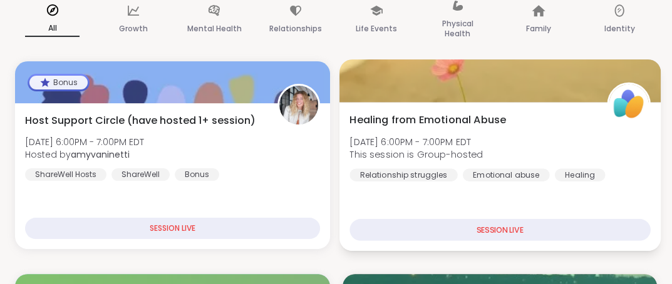
click at [507, 79] on div at bounding box center [499, 80] width 321 height 43
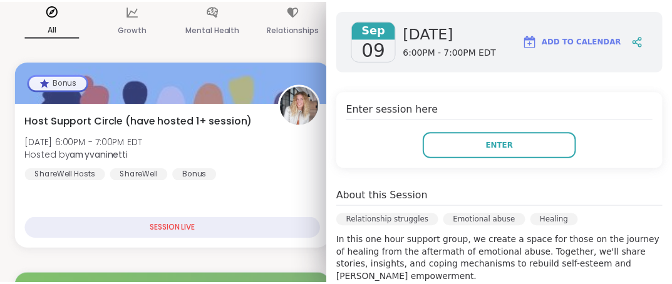
scroll to position [185, 0]
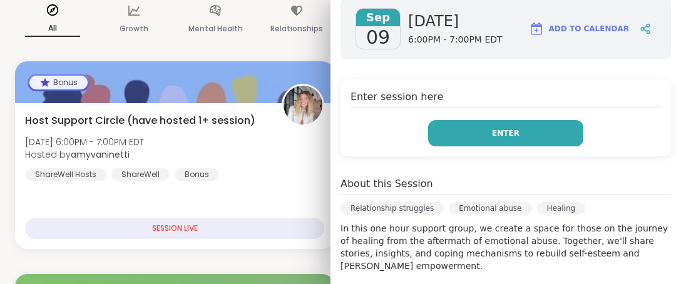
click at [523, 136] on button "Enter" at bounding box center [505, 133] width 155 height 26
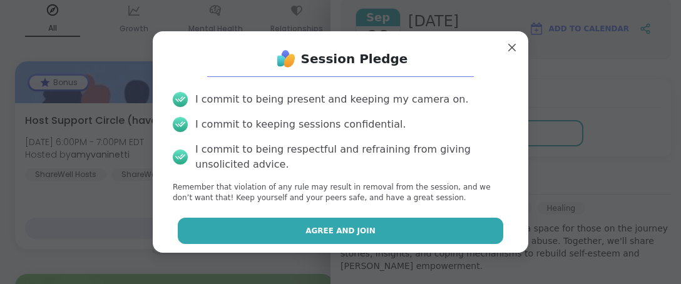
click at [343, 232] on span "Agree and Join" at bounding box center [340, 230] width 70 height 11
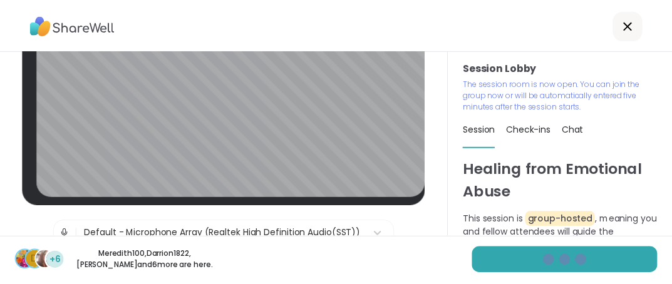
scroll to position [89, 0]
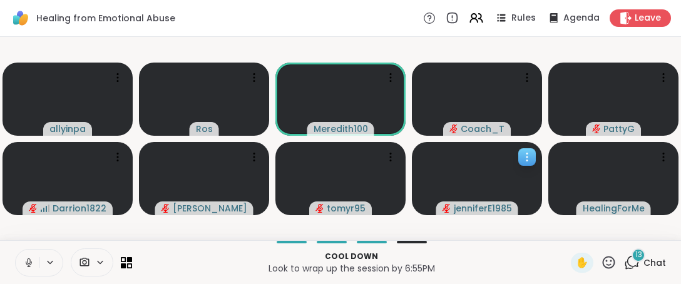
drag, startPoint x: 442, startPoint y: 129, endPoint x: 448, endPoint y: 164, distance: 35.6
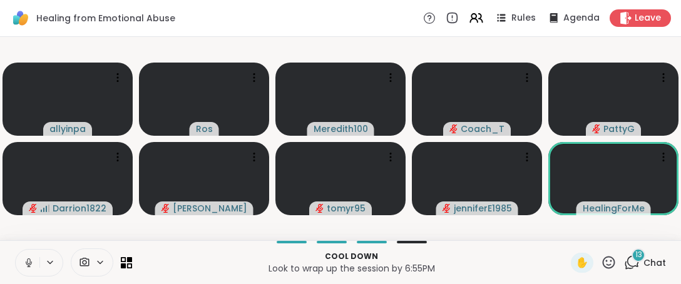
click at [31, 267] on icon at bounding box center [28, 262] width 11 height 11
click at [603, 269] on icon at bounding box center [609, 262] width 13 height 13
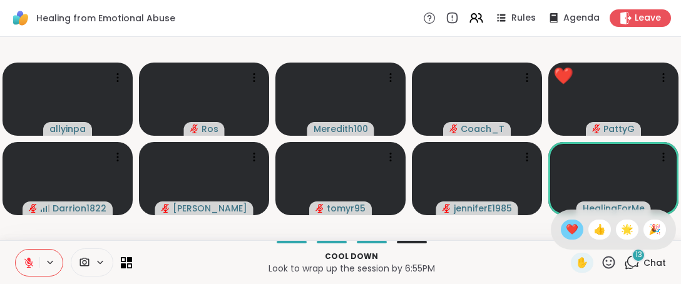
click at [566, 232] on span "❤️" at bounding box center [572, 229] width 13 height 15
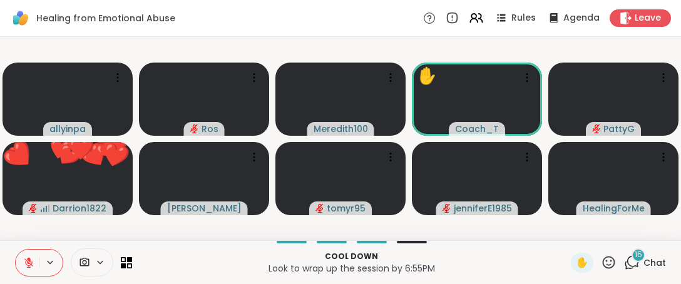
click at [601, 261] on icon at bounding box center [609, 263] width 16 height 16
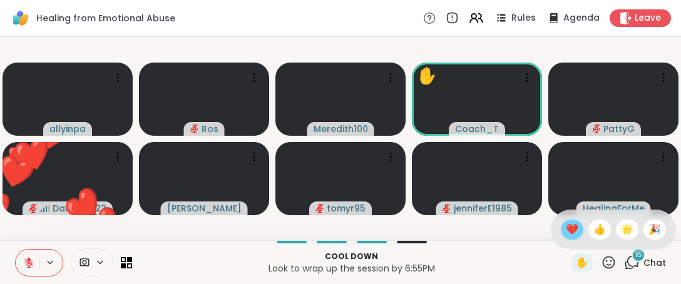
click at [566, 230] on span "❤️" at bounding box center [572, 229] width 13 height 15
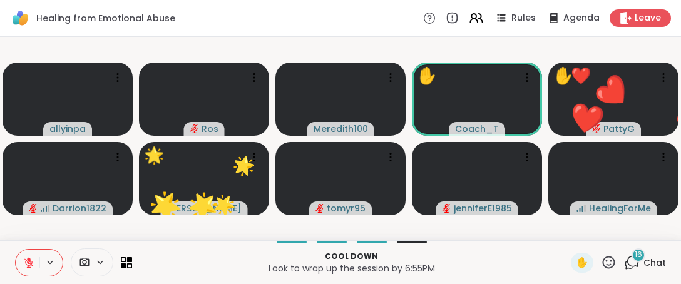
click at [603, 265] on icon at bounding box center [609, 262] width 13 height 13
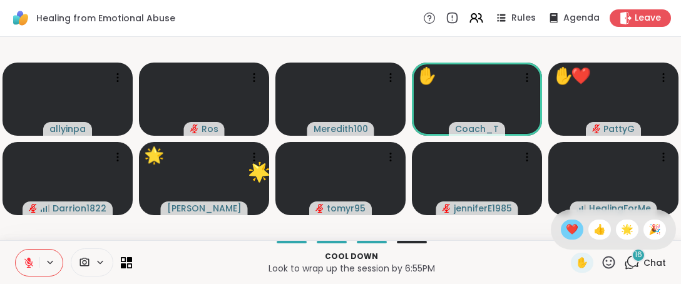
click at [566, 235] on span "❤️" at bounding box center [572, 229] width 13 height 15
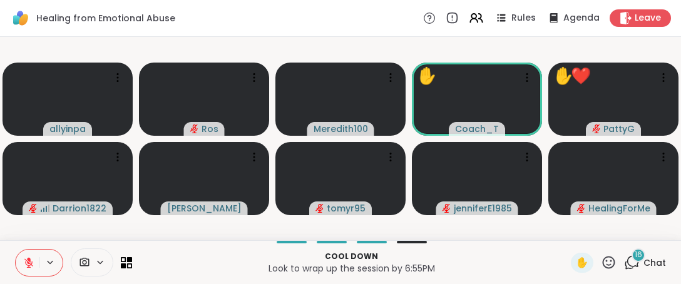
click at [603, 257] on icon at bounding box center [609, 262] width 13 height 13
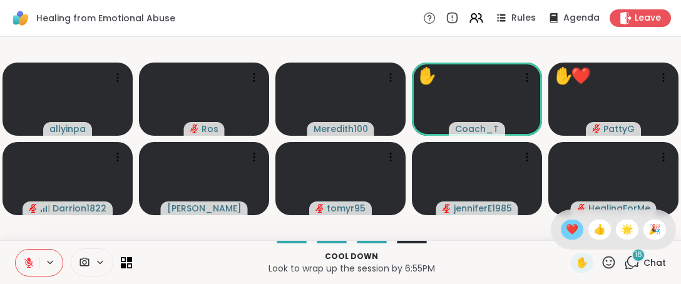
click at [566, 232] on span "❤️" at bounding box center [572, 229] width 13 height 15
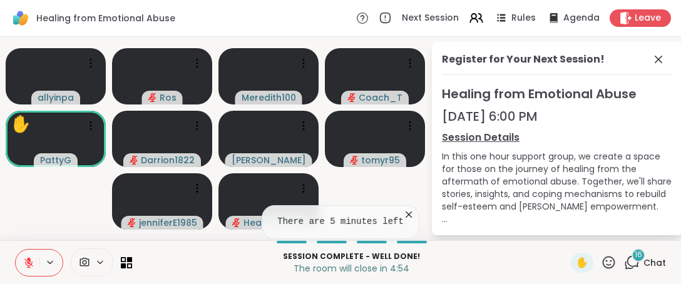
click at [406, 209] on icon at bounding box center [408, 214] width 13 height 13
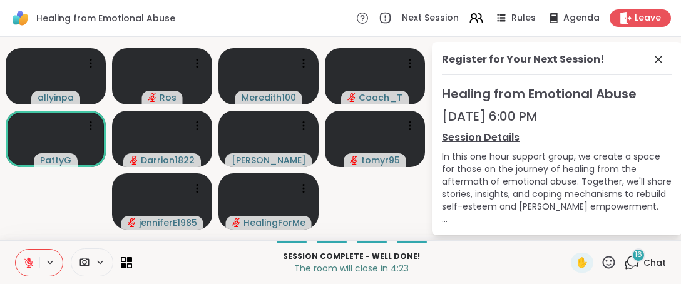
click at [601, 264] on icon at bounding box center [609, 263] width 16 height 16
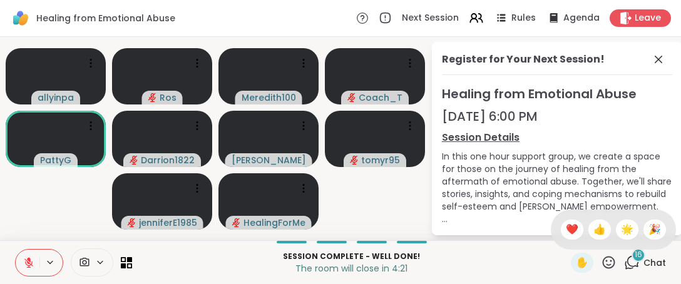
drag, startPoint x: 565, startPoint y: 228, endPoint x: 564, endPoint y: 235, distance: 6.3
click at [566, 228] on span "❤️" at bounding box center [572, 229] width 13 height 15
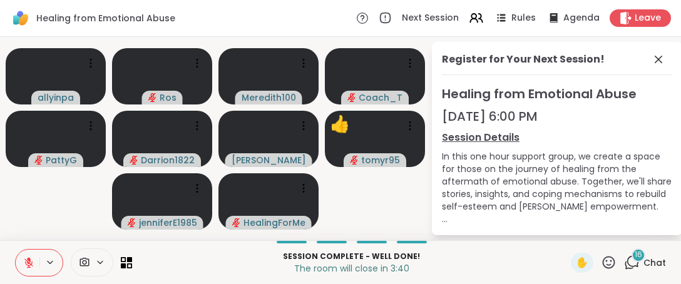
click at [601, 265] on icon at bounding box center [609, 263] width 16 height 16
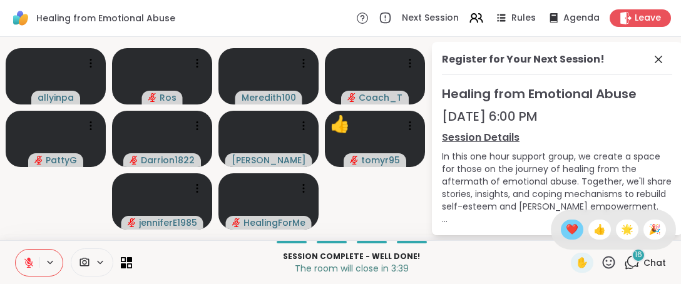
click at [566, 232] on span "❤️" at bounding box center [572, 229] width 13 height 15
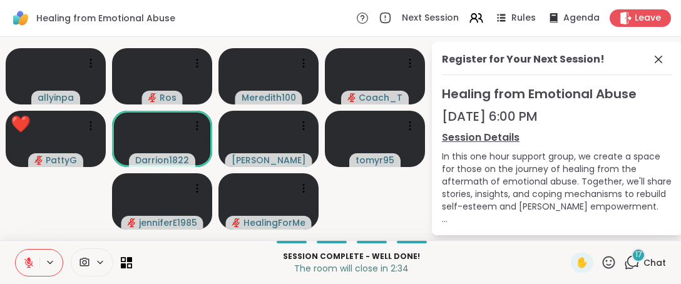
click at [601, 260] on icon at bounding box center [609, 263] width 16 height 16
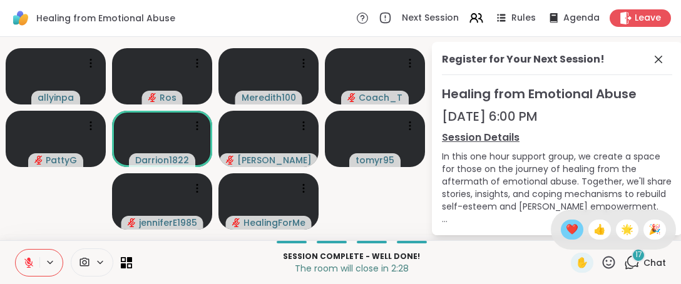
click at [566, 232] on span "❤️" at bounding box center [572, 229] width 13 height 15
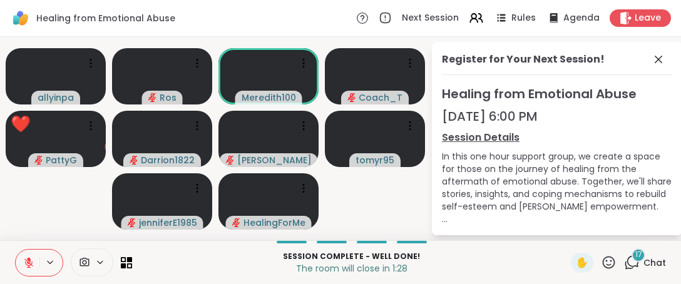
click at [606, 259] on icon at bounding box center [609, 263] width 16 height 16
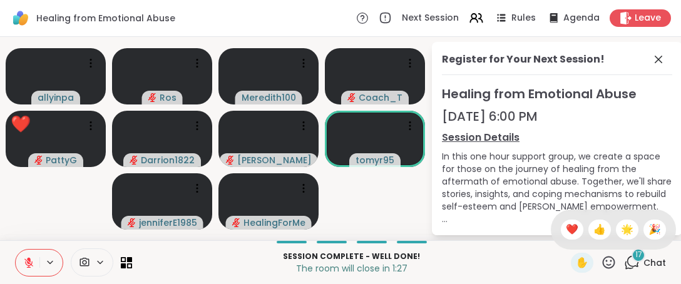
click at [566, 233] on span "❤️" at bounding box center [572, 229] width 13 height 15
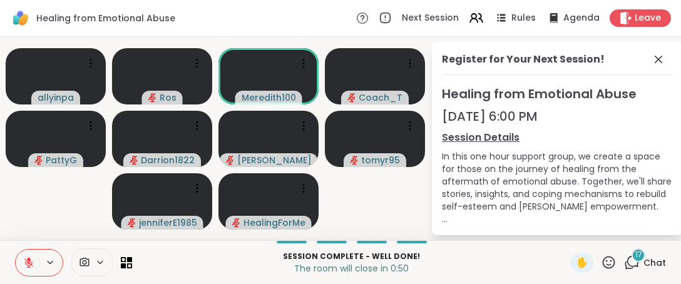
click at [601, 266] on icon at bounding box center [609, 263] width 16 height 16
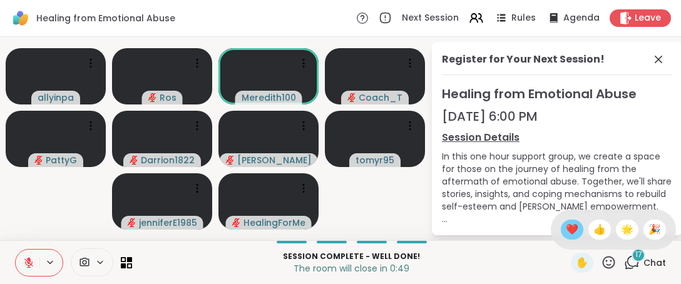
click at [566, 229] on span "❤️" at bounding box center [572, 229] width 13 height 15
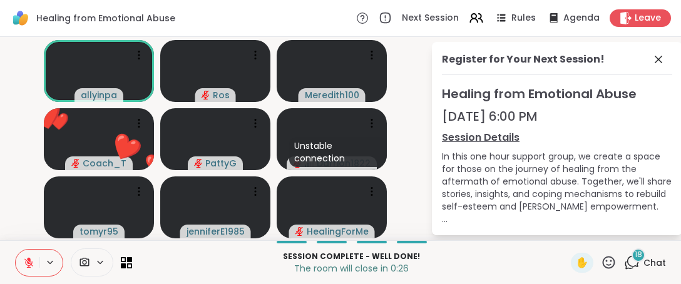
click at [602, 260] on icon at bounding box center [609, 263] width 16 height 16
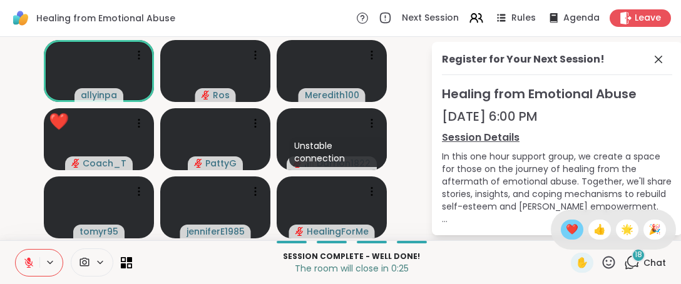
click at [566, 231] on span "❤️" at bounding box center [572, 229] width 13 height 15
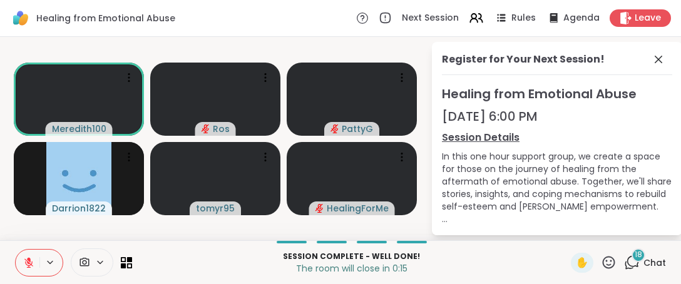
click at [33, 267] on icon at bounding box center [28, 262] width 11 height 11
